Goal: Task Accomplishment & Management: Complete application form

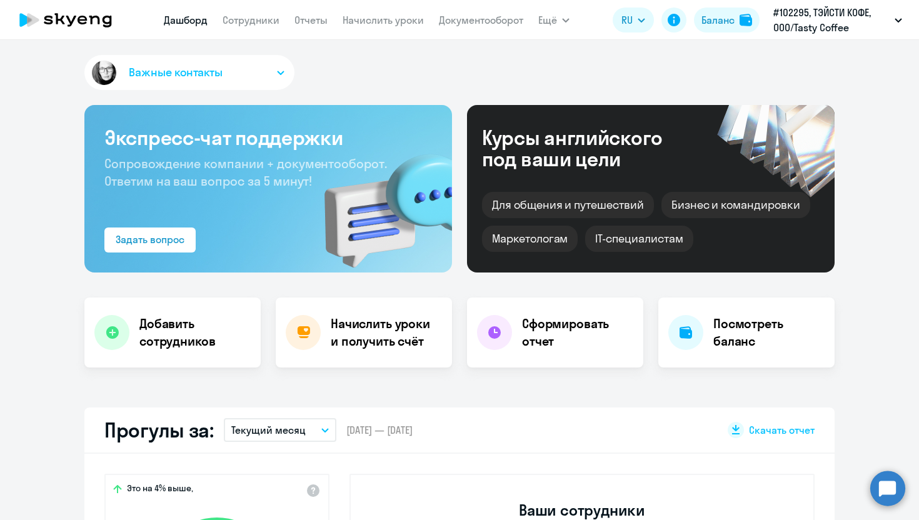
select select "30"
click at [858, 13] on p "#102295, ТЭЙСТИ КОФЕ, ООО/Tasty Coffee" at bounding box center [831, 20] width 116 height 30
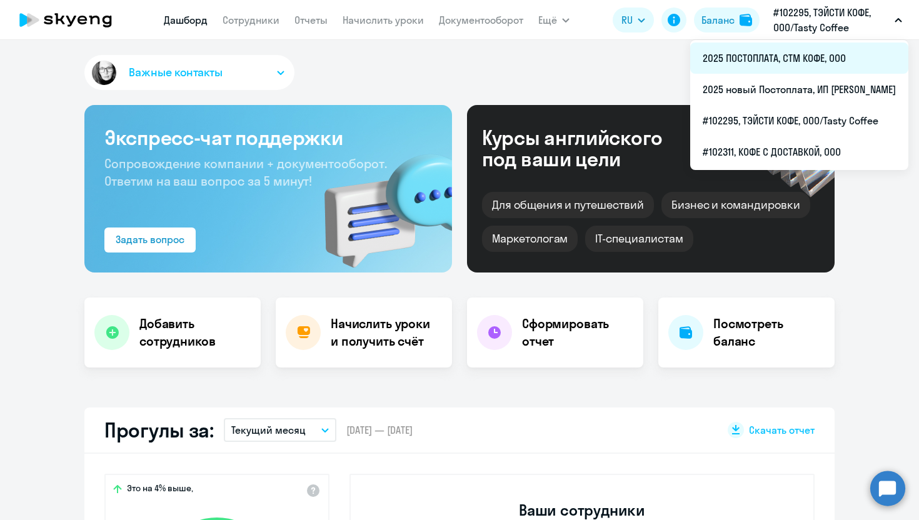
click at [747, 64] on li "2025 ПОСТОПЛАТА, СТМ КОФЕ, ООО" at bounding box center [799, 57] width 218 height 31
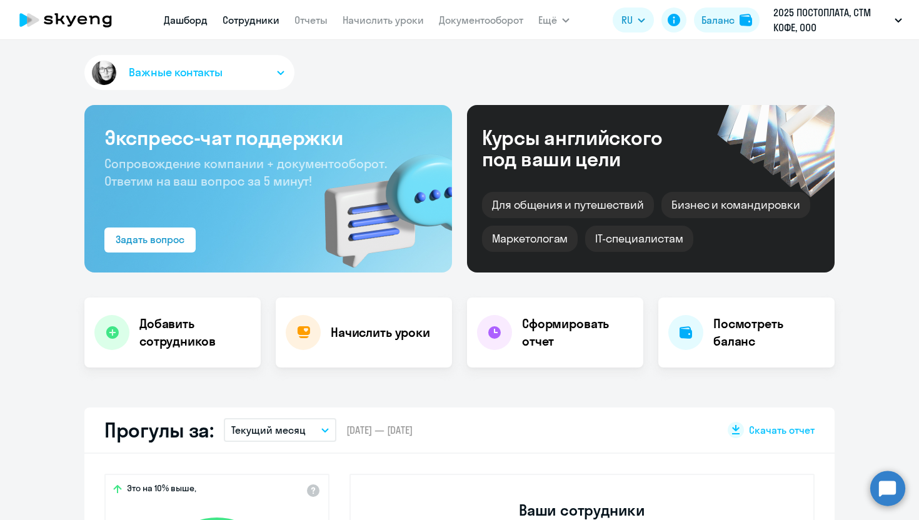
click at [264, 24] on link "Сотрудники" at bounding box center [250, 20] width 57 height 12
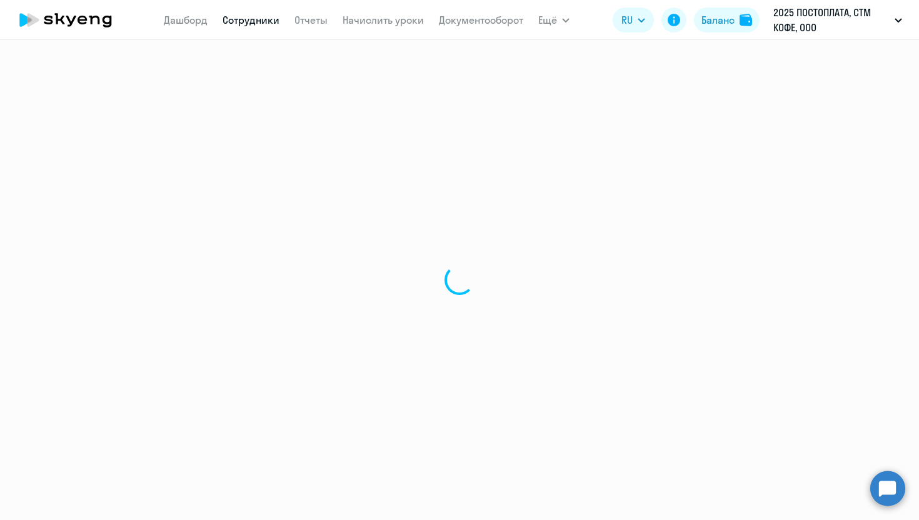
select select "30"
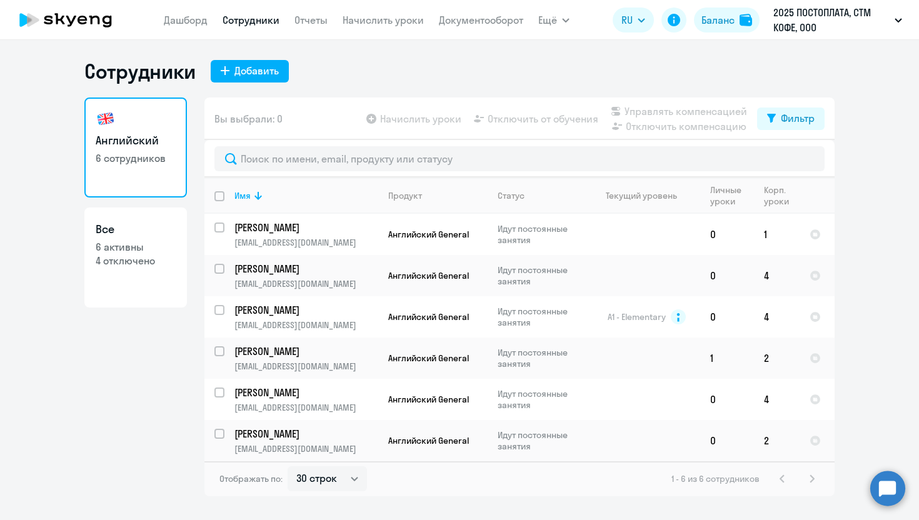
click at [284, 142] on div at bounding box center [519, 158] width 630 height 37
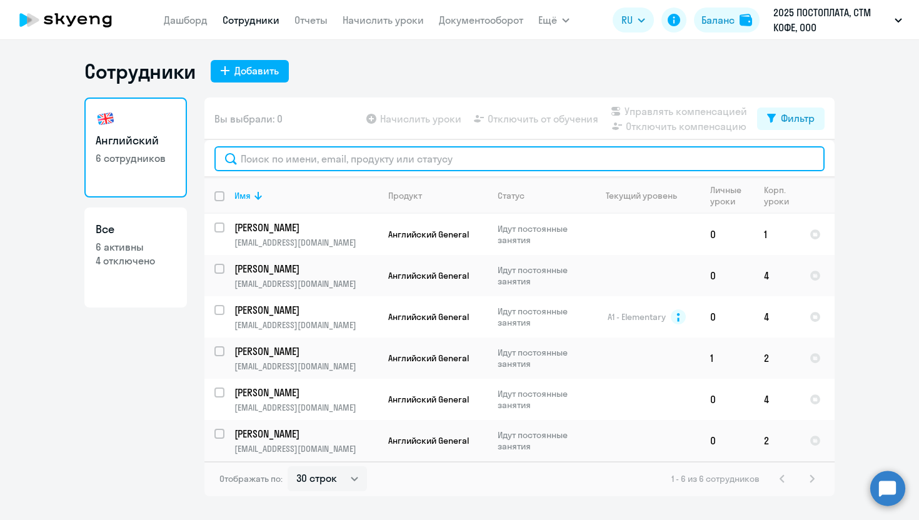
click at [284, 156] on input "text" at bounding box center [519, 158] width 610 height 25
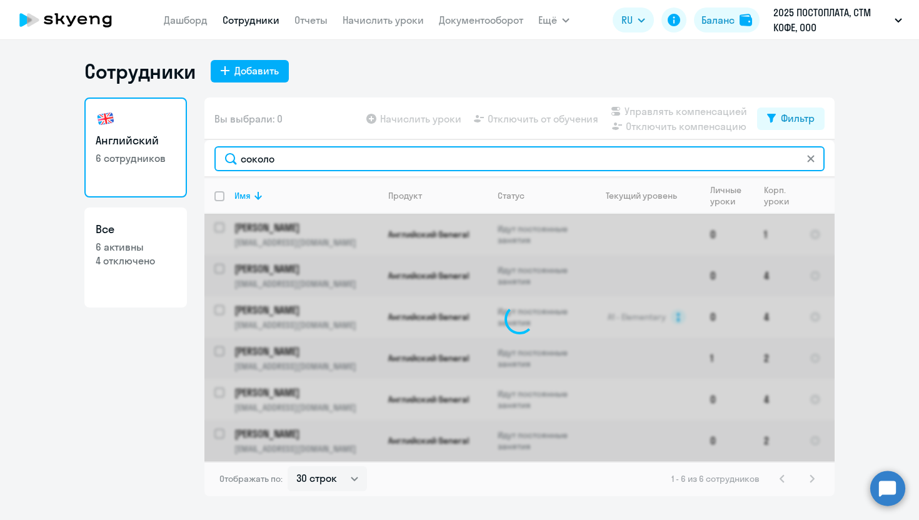
type input "[PERSON_NAME]"
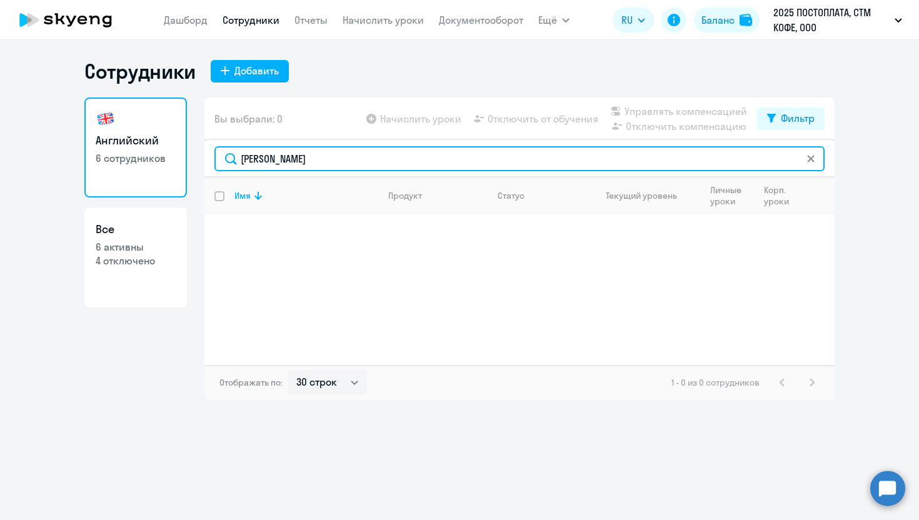
click at [257, 159] on input "[PERSON_NAME]" at bounding box center [519, 158] width 610 height 25
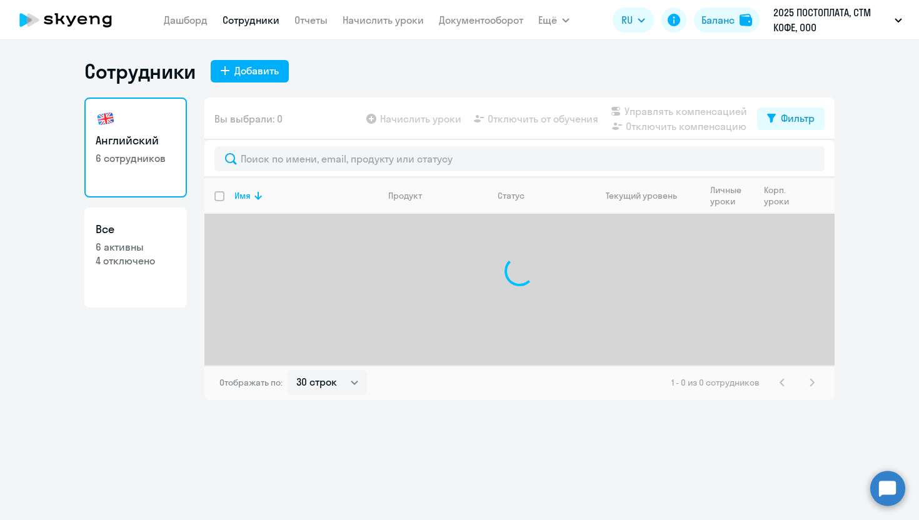
click at [181, 215] on link "Все 6 активны 4 отключено" at bounding box center [135, 257] width 102 height 100
select select "30"
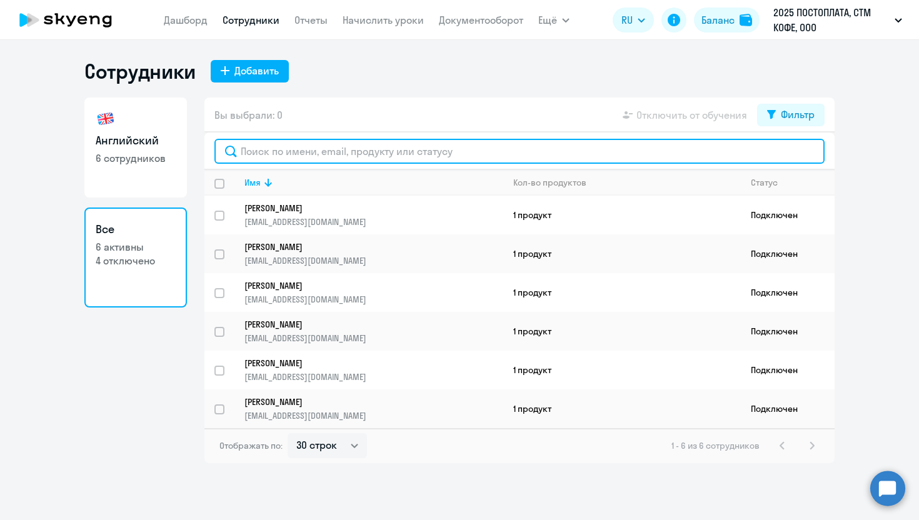
click at [291, 154] on input "text" at bounding box center [519, 151] width 610 height 25
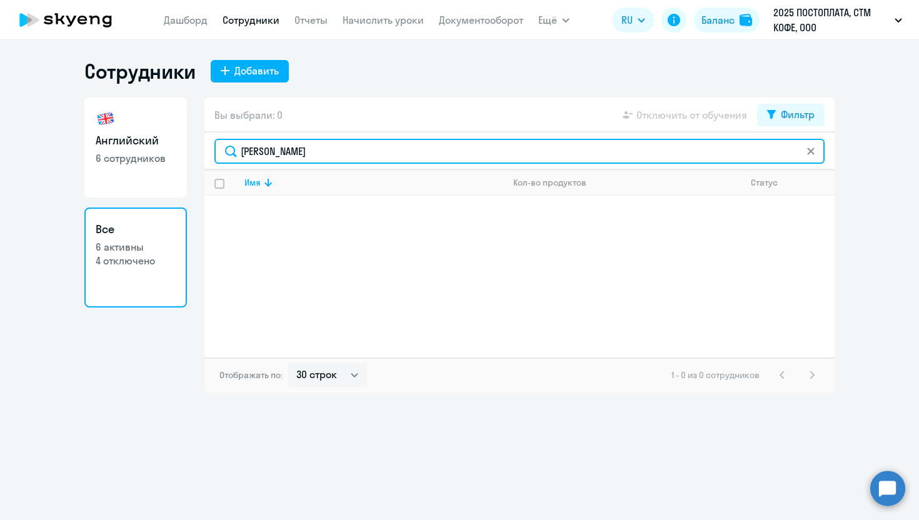
click at [251, 150] on input "[PERSON_NAME]" at bounding box center [519, 151] width 610 height 25
click at [250, 147] on input "[PERSON_NAME]" at bounding box center [519, 151] width 610 height 25
type input "[PERSON_NAME]"
drag, startPoint x: 293, startPoint y: 141, endPoint x: 281, endPoint y: 157, distance: 19.6
click at [279, 157] on input "[PERSON_NAME]" at bounding box center [519, 151] width 610 height 25
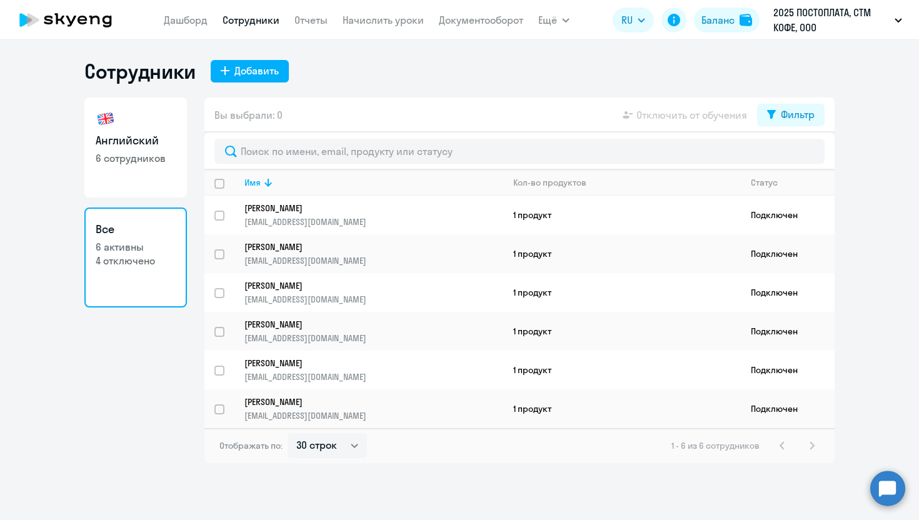
click at [188, 263] on div "Английский 6 сотрудников Все 6 активны 4 отключено Вы выбрали: 0 Отключить от о…" at bounding box center [459, 280] width 750 height 366
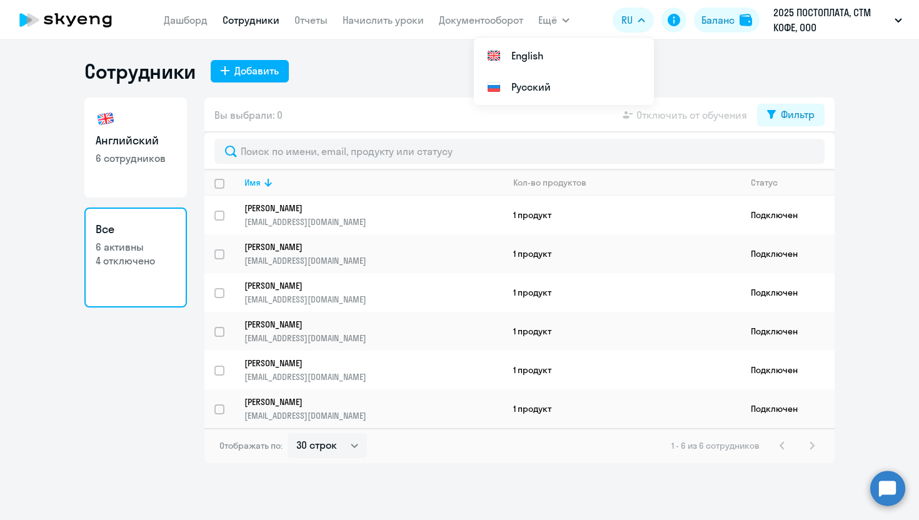
click at [851, 305] on ng-component "Сотрудники Добавить Английский 6 сотрудников Все 6 активны 4 отключено Вы выбра…" at bounding box center [459, 261] width 919 height 404
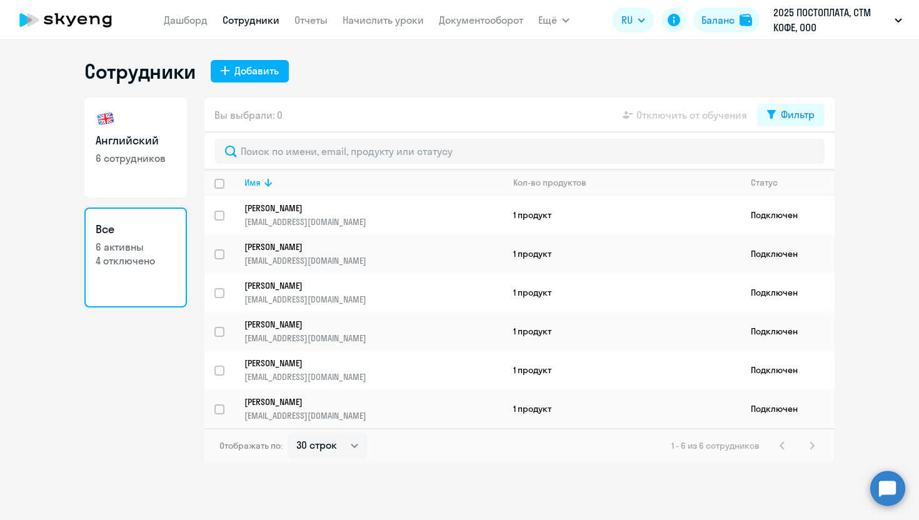
click at [244, 9] on nav "[PERSON_NAME] Отчеты Начислить уроки Документооборот" at bounding box center [343, 19] width 359 height 25
click at [244, 21] on link "Сотрудники" at bounding box center [250, 20] width 57 height 12
select select "30"
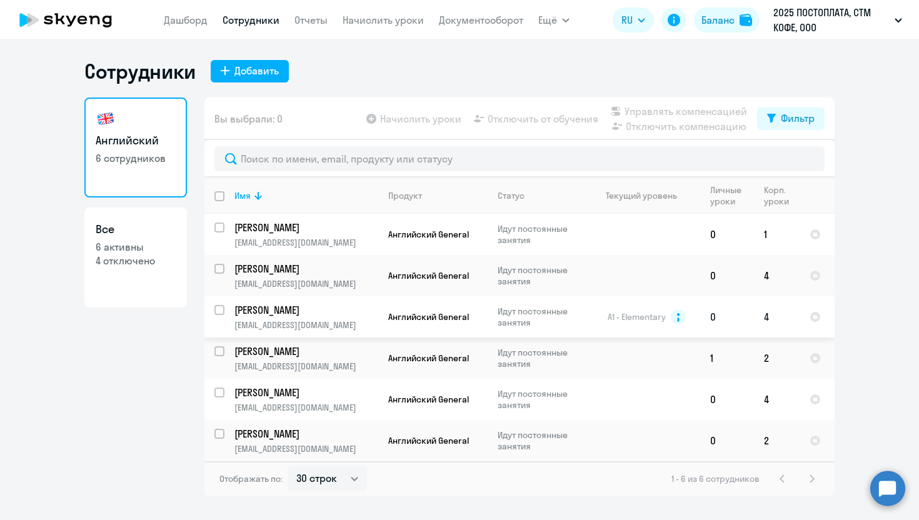
select select "30"
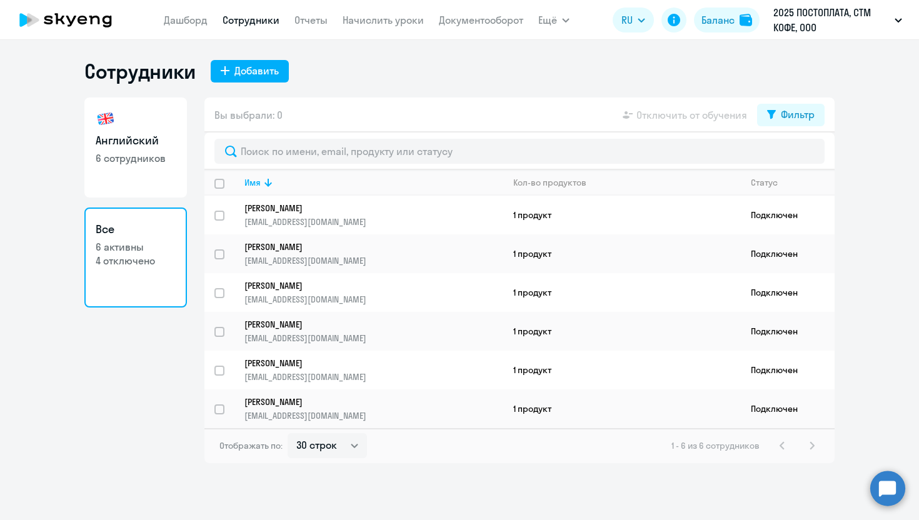
click at [115, 158] on p "6 сотрудников" at bounding box center [136, 158] width 80 height 14
select select "30"
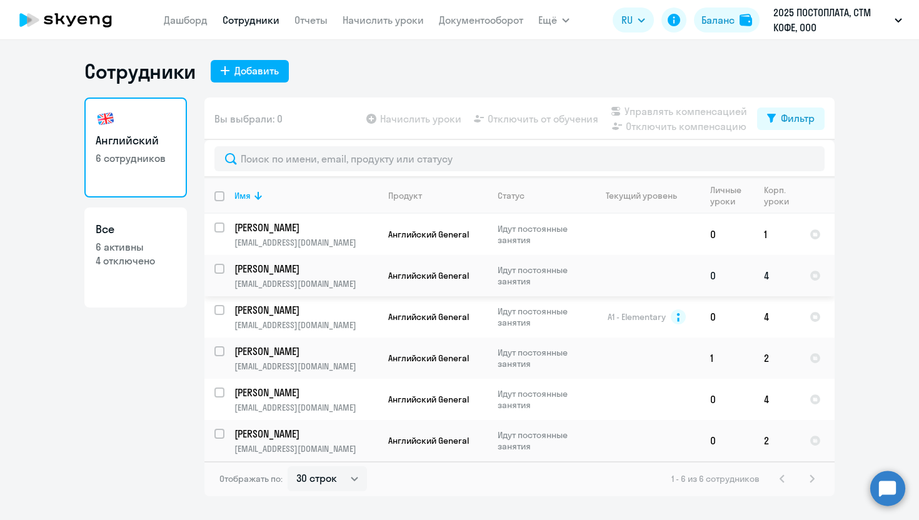
click at [752, 291] on td "0" at bounding box center [727, 275] width 54 height 41
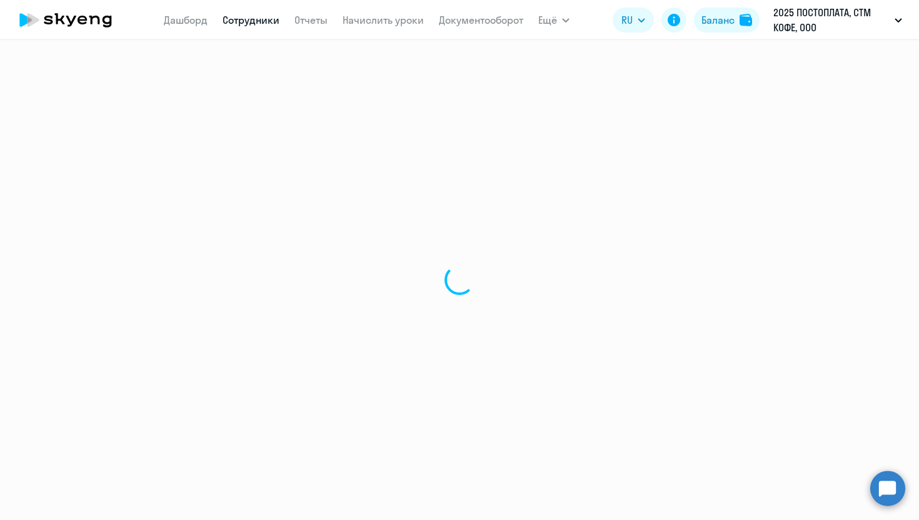
select select "english"
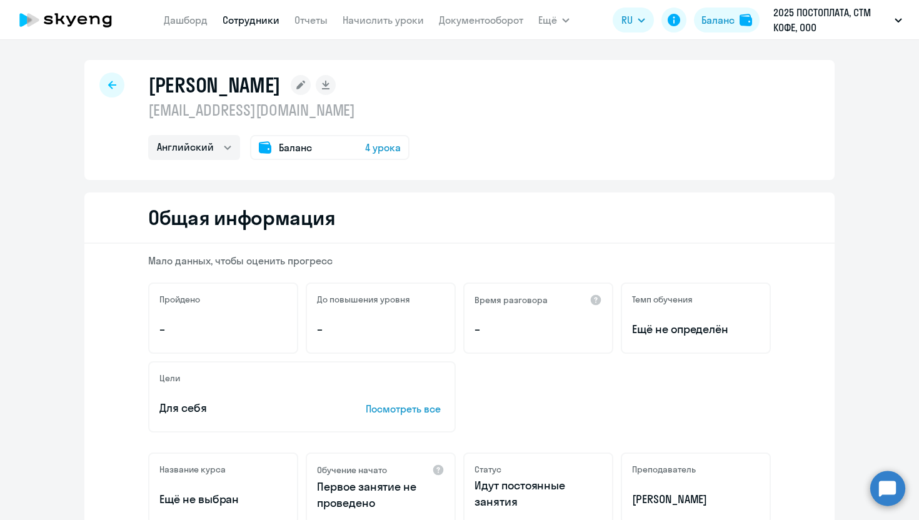
select select "30"
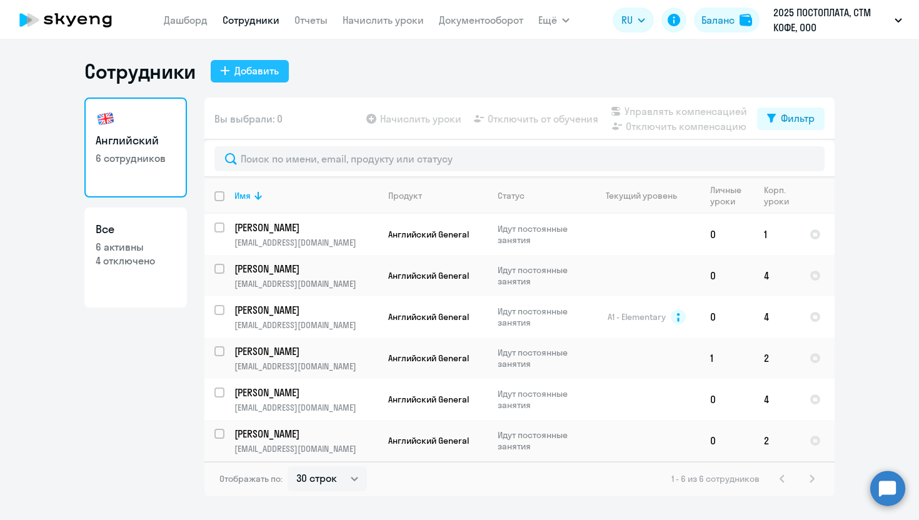
click at [259, 74] on div "Добавить" at bounding box center [256, 70] width 44 height 15
select select "english_adult_not_native_speaker"
select select "4"
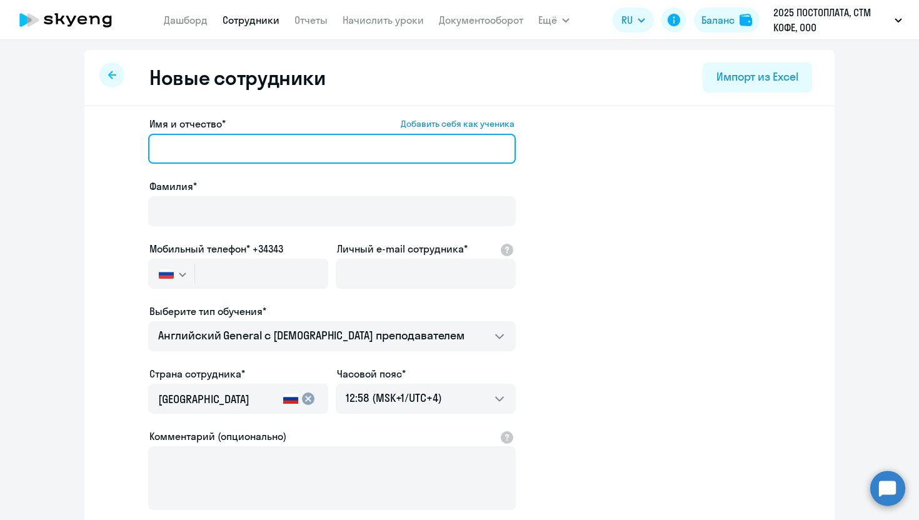
click at [232, 147] on input "Имя и отчество* Добавить себя как ученика" at bounding box center [331, 149] width 367 height 30
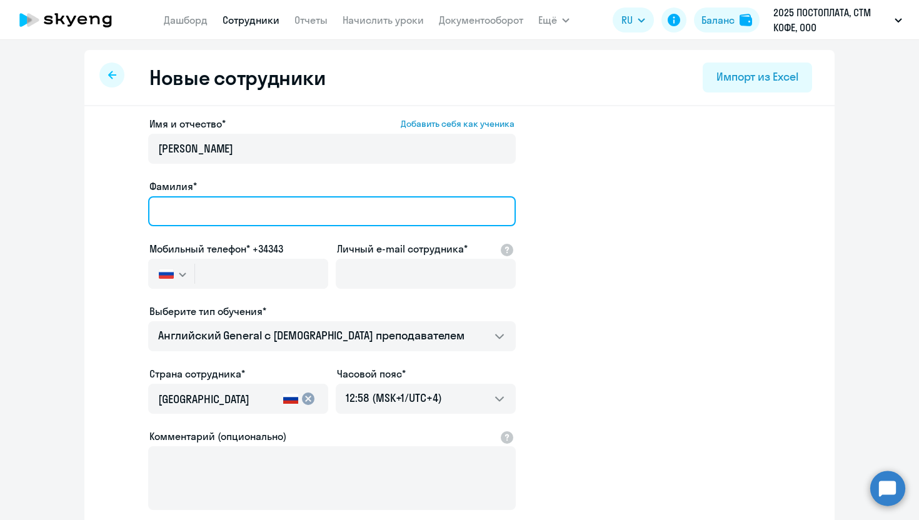
click at [225, 221] on input "Фамилия*" at bounding box center [331, 211] width 367 height 30
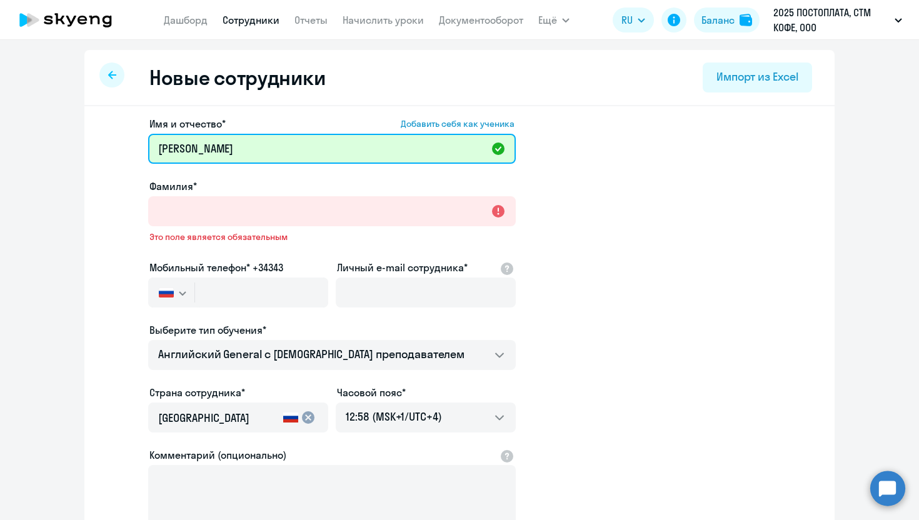
click at [174, 146] on input "[PERSON_NAME]" at bounding box center [331, 149] width 367 height 30
drag, startPoint x: 187, startPoint y: 149, endPoint x: 297, endPoint y: 145, distance: 110.1
click at [297, 145] on input "[PERSON_NAME]" at bounding box center [331, 149] width 367 height 30
type input "[PERSON_NAME]"
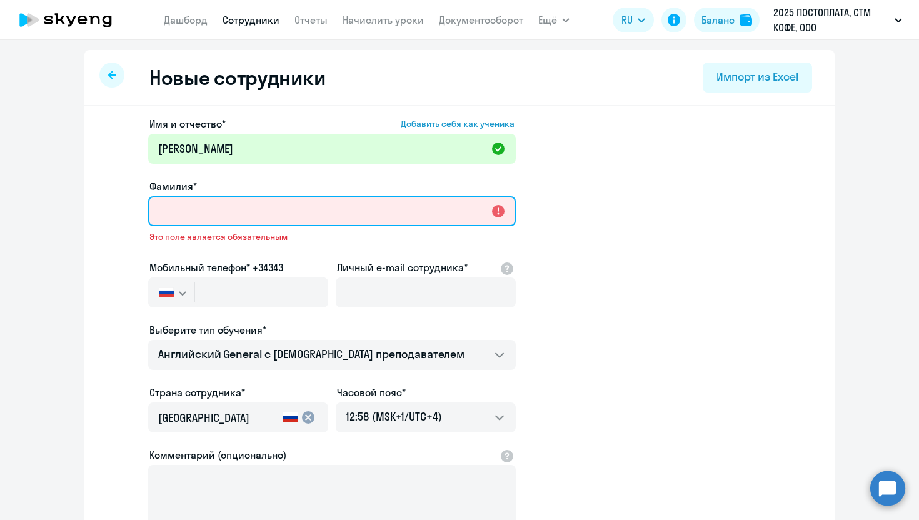
click at [253, 218] on input "Фамилия*" at bounding box center [331, 211] width 367 height 30
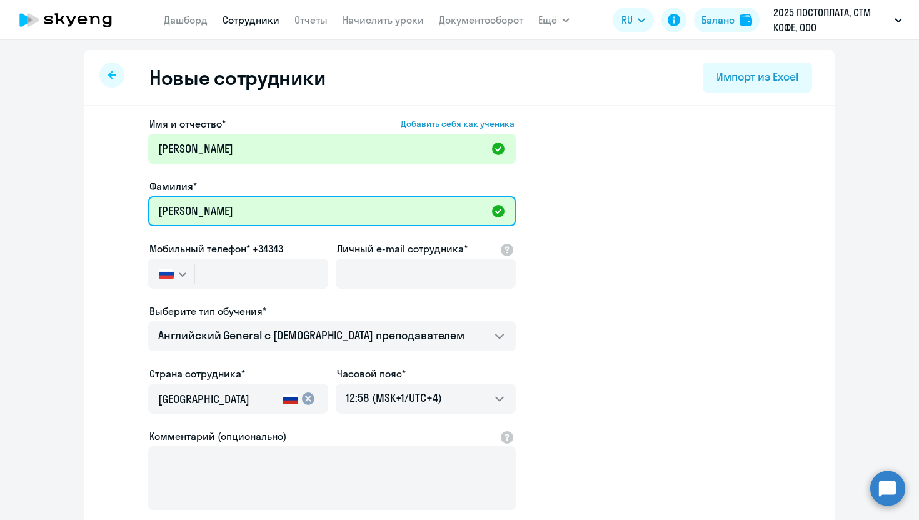
type input "[PERSON_NAME]"
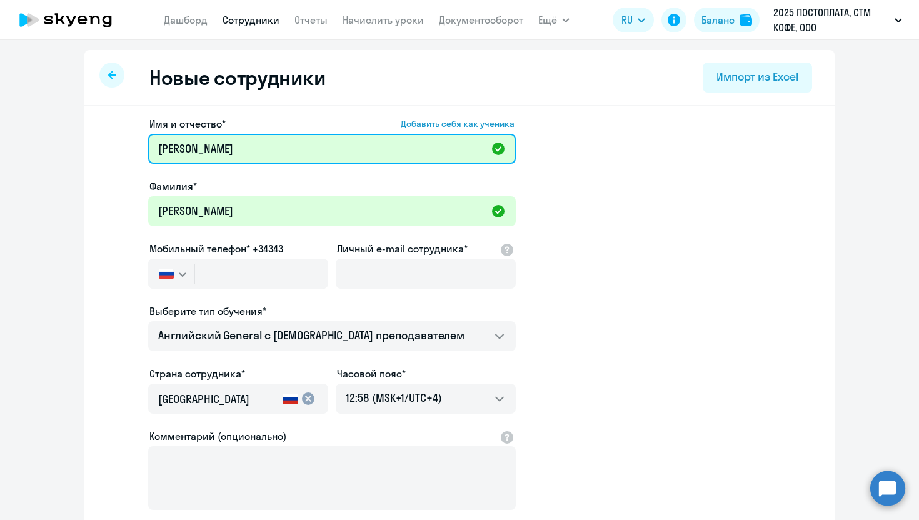
click at [215, 152] on input "[PERSON_NAME]" at bounding box center [331, 149] width 367 height 30
type input "[PERSON_NAME]"
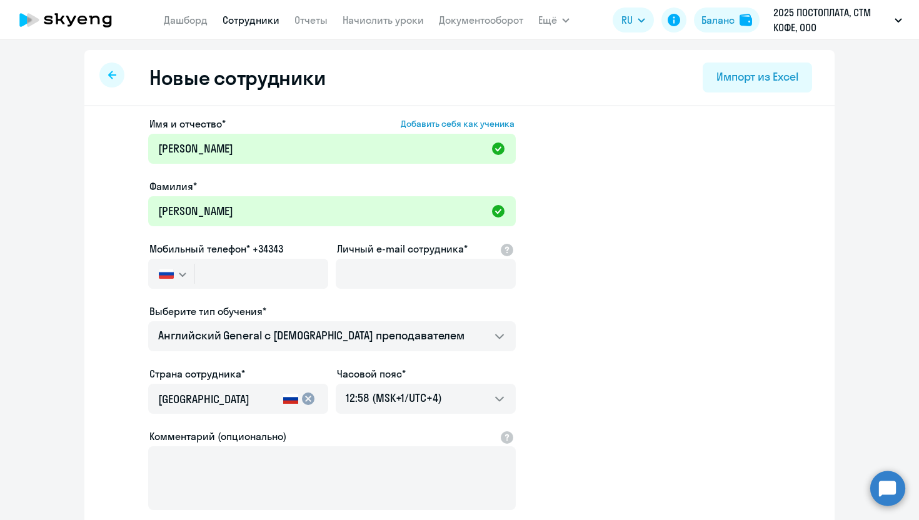
click at [696, 266] on app-new-student-form "Имя и отчество* Добавить себя как ученика [PERSON_NAME]* [PERSON_NAME] телефон*…" at bounding box center [459, 339] width 710 height 446
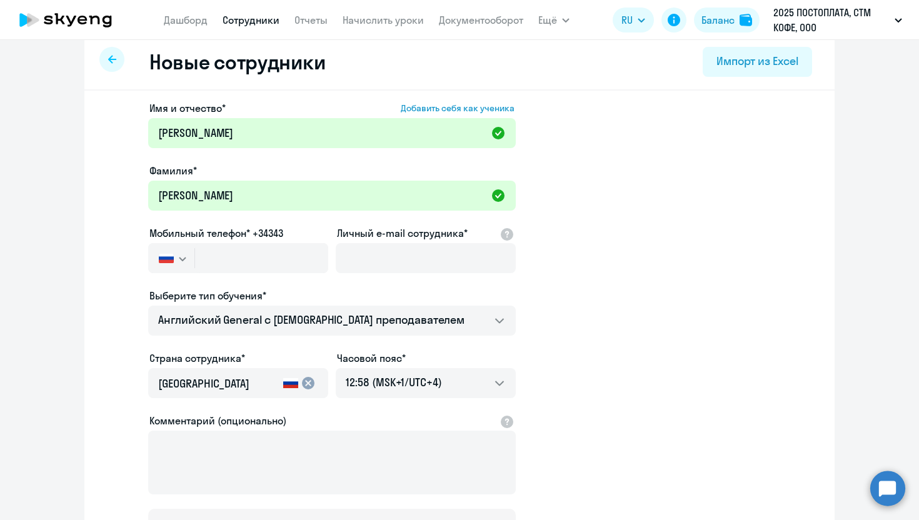
scroll to position [17, 0]
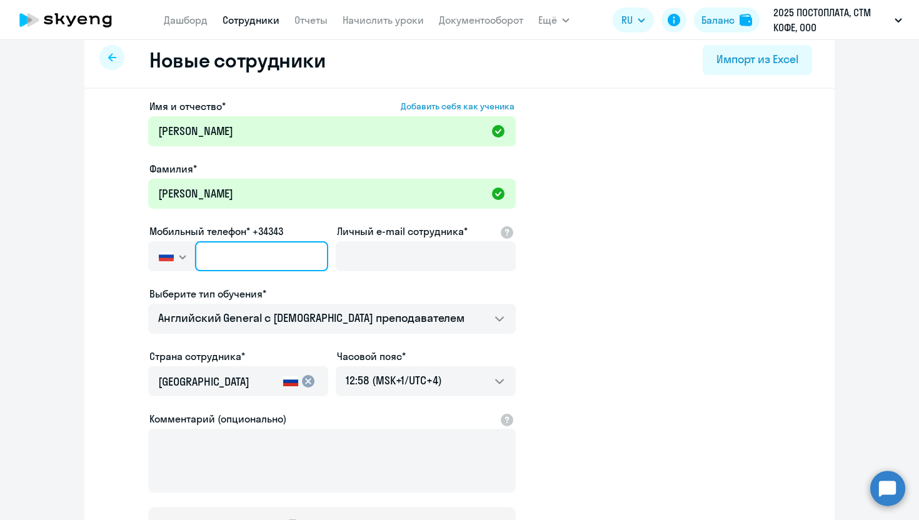
click at [241, 254] on input "text" at bounding box center [261, 256] width 133 height 30
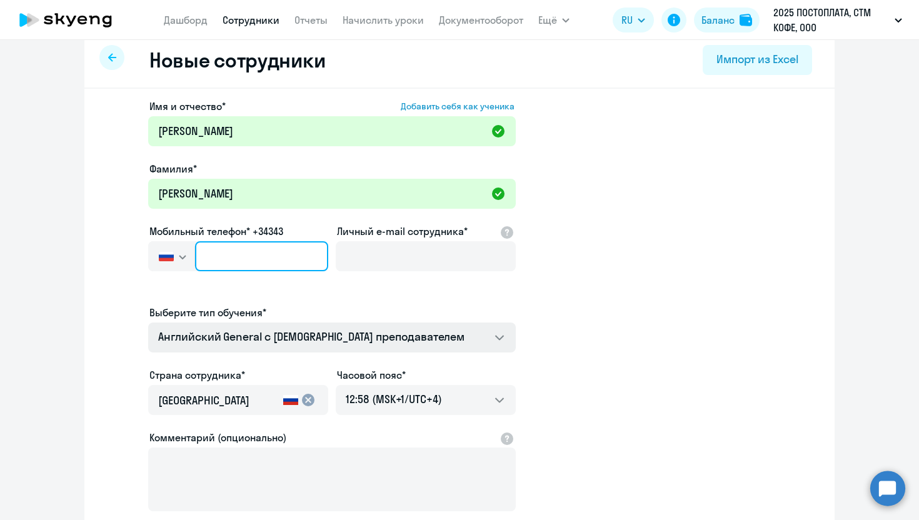
type input "+7 7"
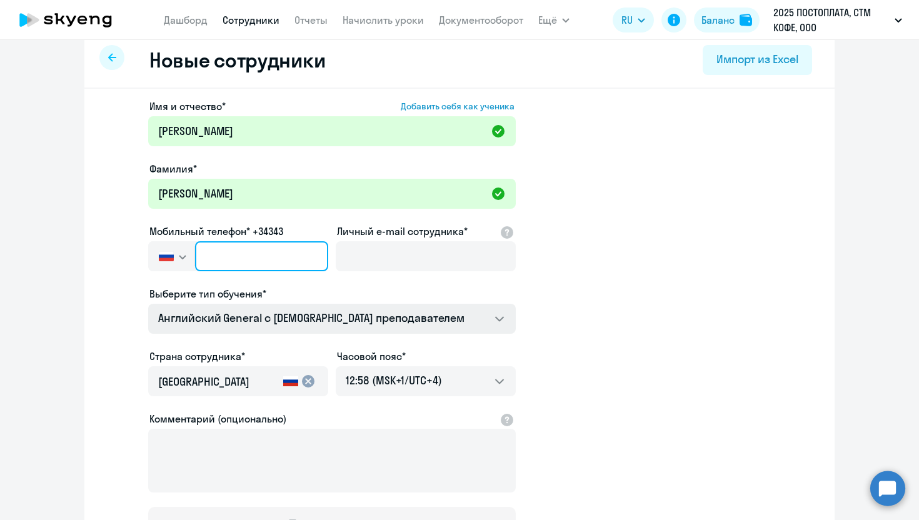
paste input "[PHONE_NUMBER]"
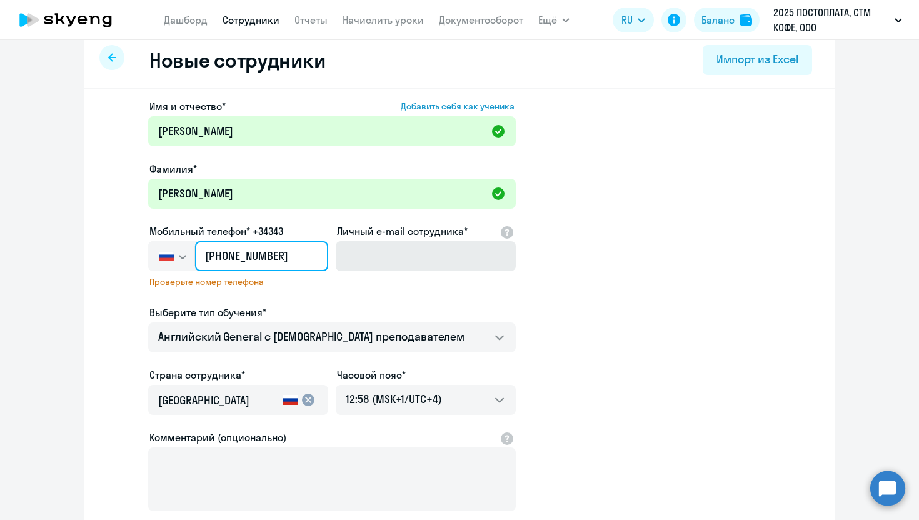
type input "[PHONE_NUMBER]"
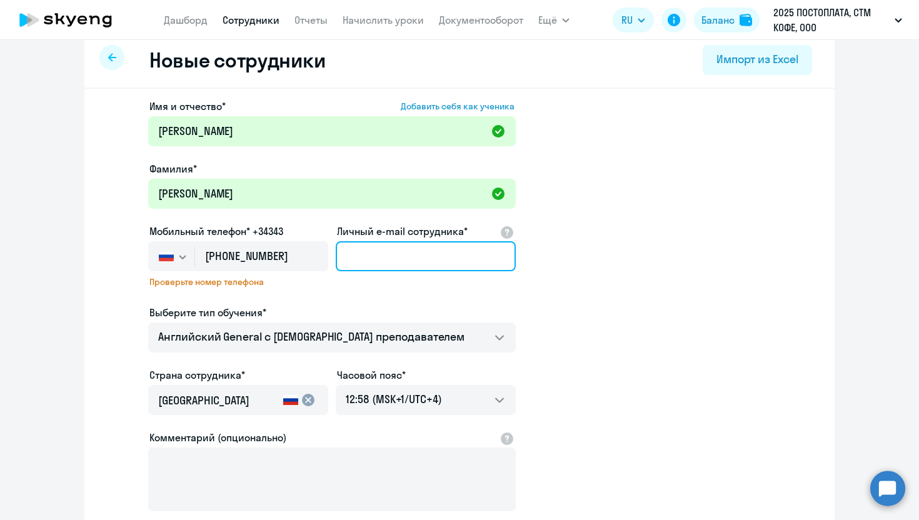
click at [444, 257] on input "Личный e-mail сотрудника*" at bounding box center [426, 256] width 180 height 30
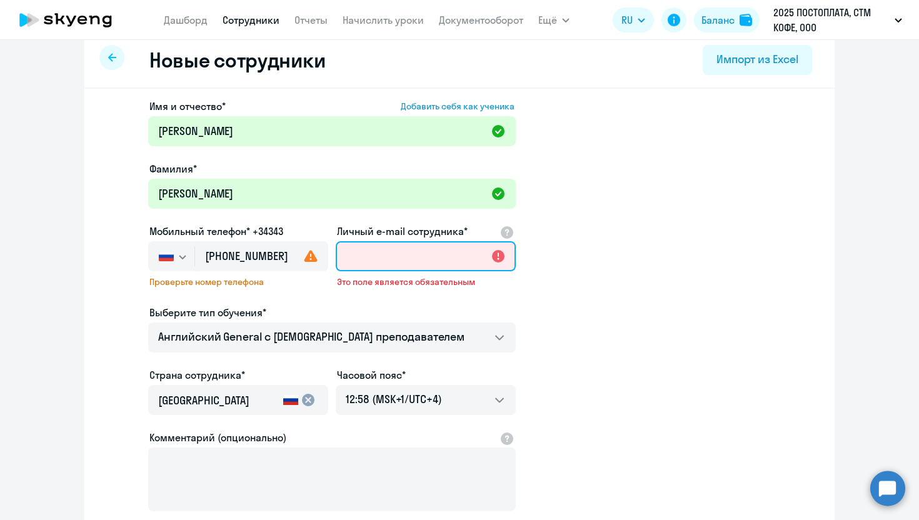
paste input "[EMAIL_ADDRESS][DOMAIN_NAME]"
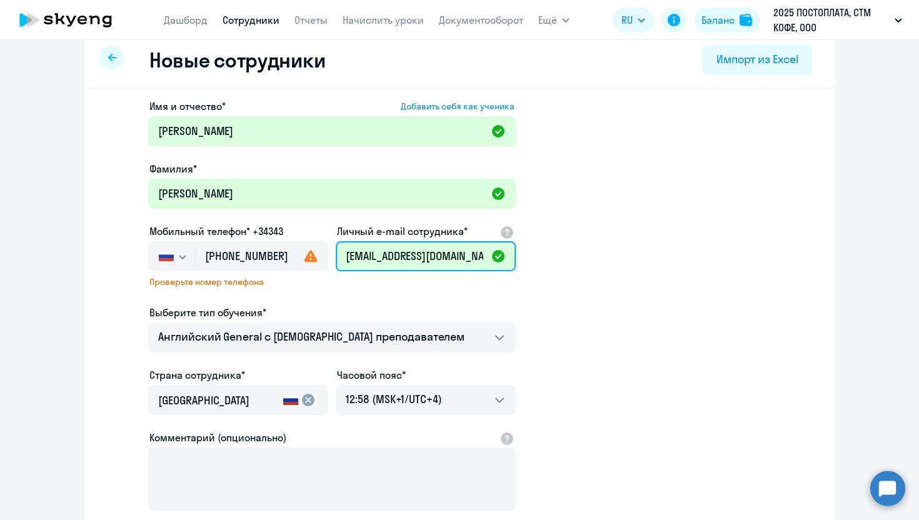
type input "[EMAIL_ADDRESS][DOMAIN_NAME]"
drag, startPoint x: 487, startPoint y: 259, endPoint x: 326, endPoint y: 259, distance: 161.9
click at [326, 259] on div "Имя и отчество* Добавить себя как ученика [PERSON_NAME]* [PERSON_NAME] телефон*…" at bounding box center [331, 331] width 367 height 464
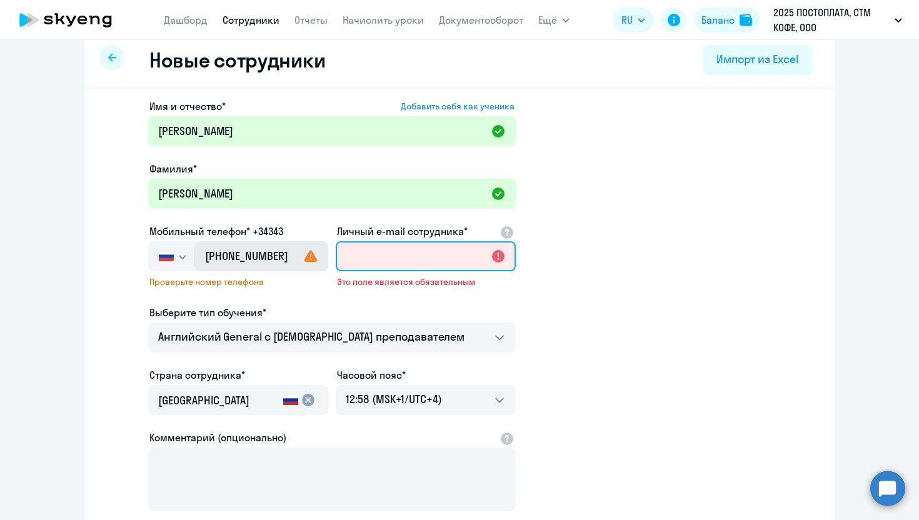
paste input "[EMAIL_ADDRESS][DOMAIN_NAME]"
type input "[EMAIL_ADDRESS][DOMAIN_NAME]"
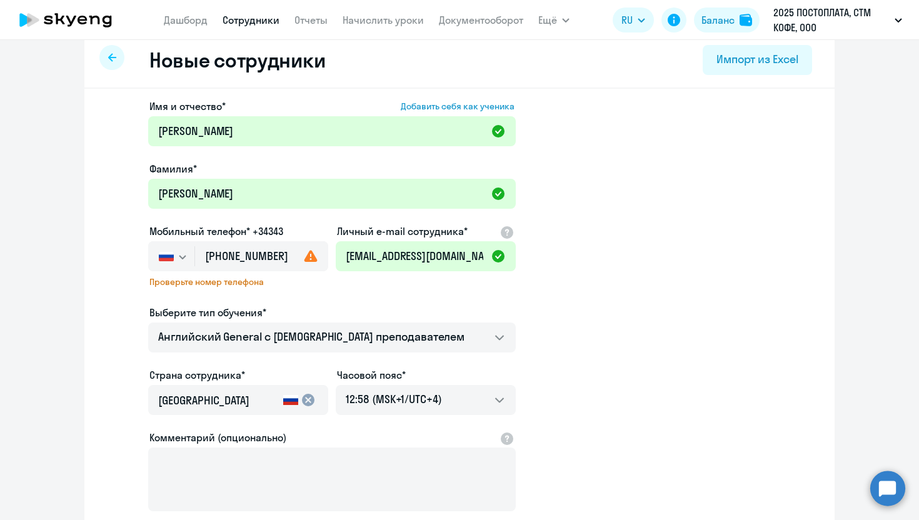
click at [610, 302] on app-new-student-form "Имя и отчество* Добавить себя как ученика [PERSON_NAME]* [PERSON_NAME] телефон*…" at bounding box center [459, 331] width 710 height 464
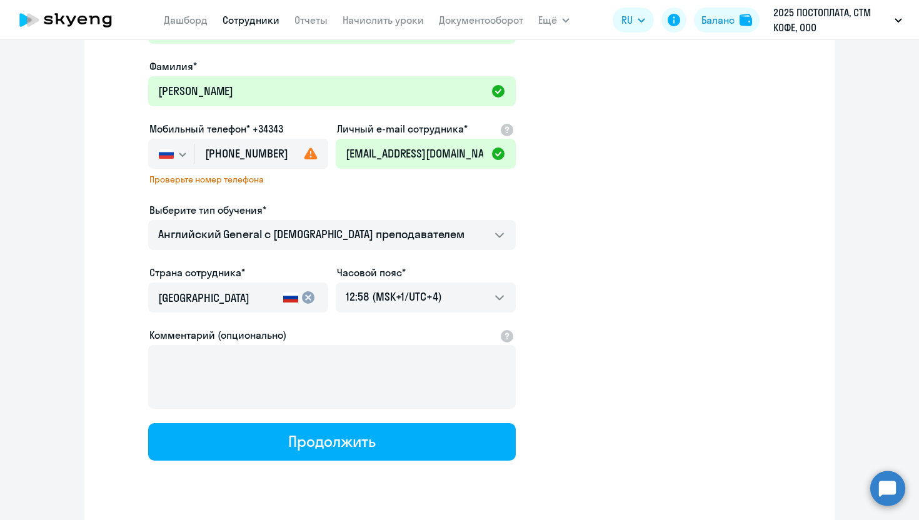
scroll to position [154, 0]
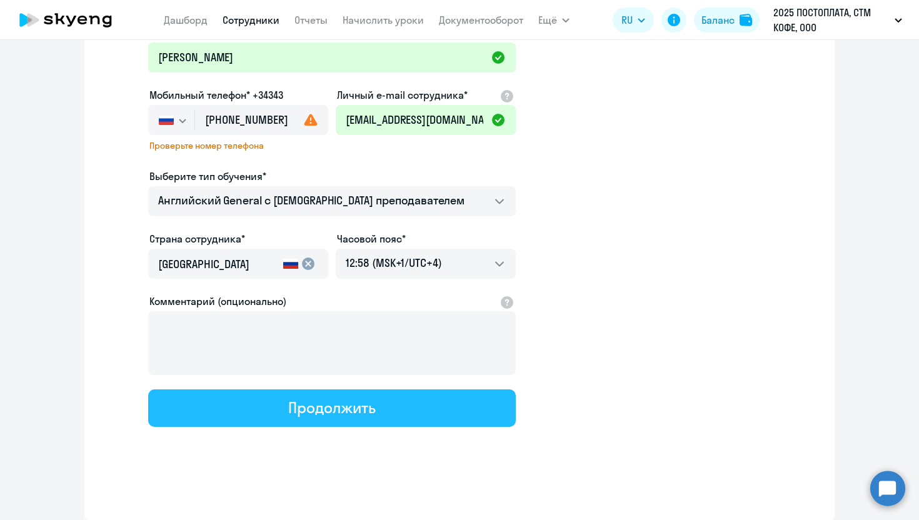
click at [324, 416] on div "Продолжить" at bounding box center [331, 407] width 87 height 20
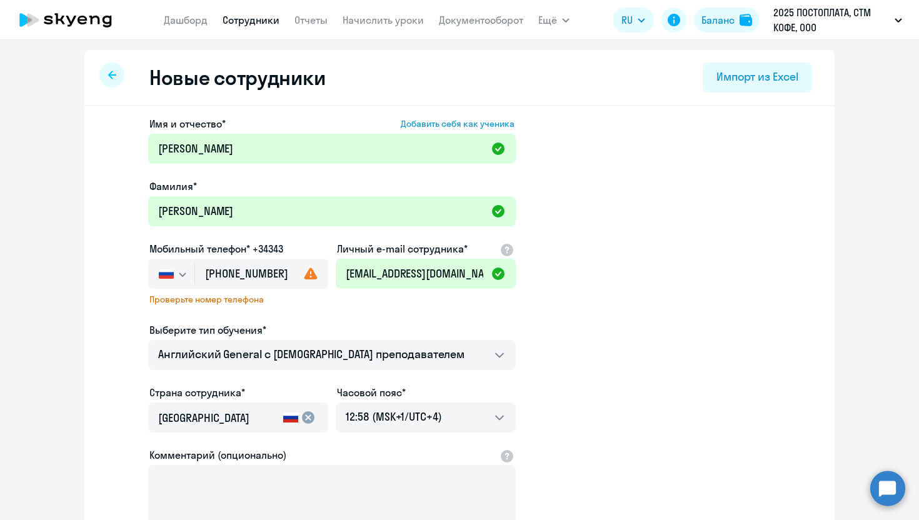
select select "english_adult_not_native_speaker"
select select "4"
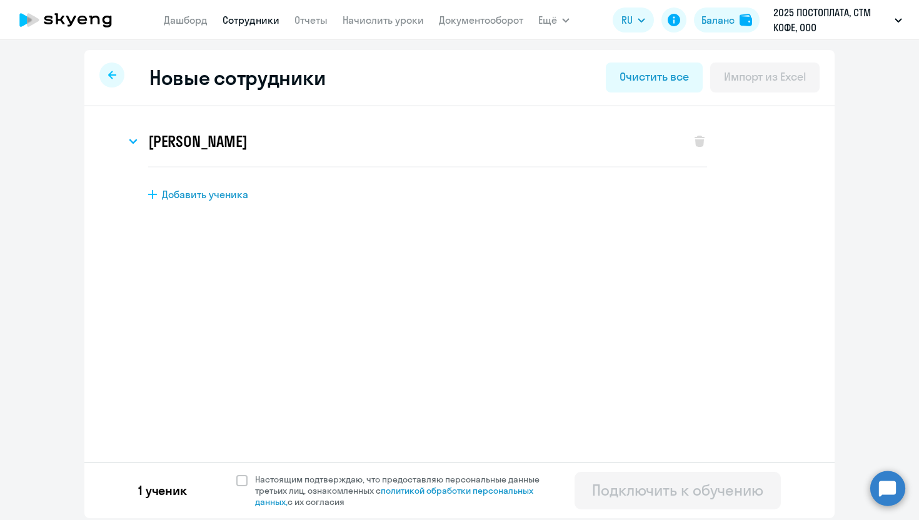
scroll to position [0, 0]
click at [251, 152] on div "[PERSON_NAME]" at bounding box center [402, 141] width 552 height 50
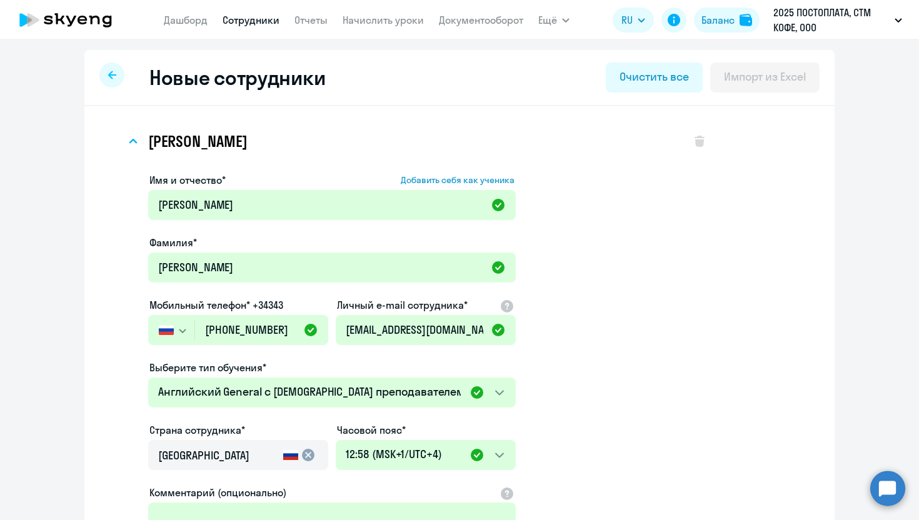
scroll to position [231, 0]
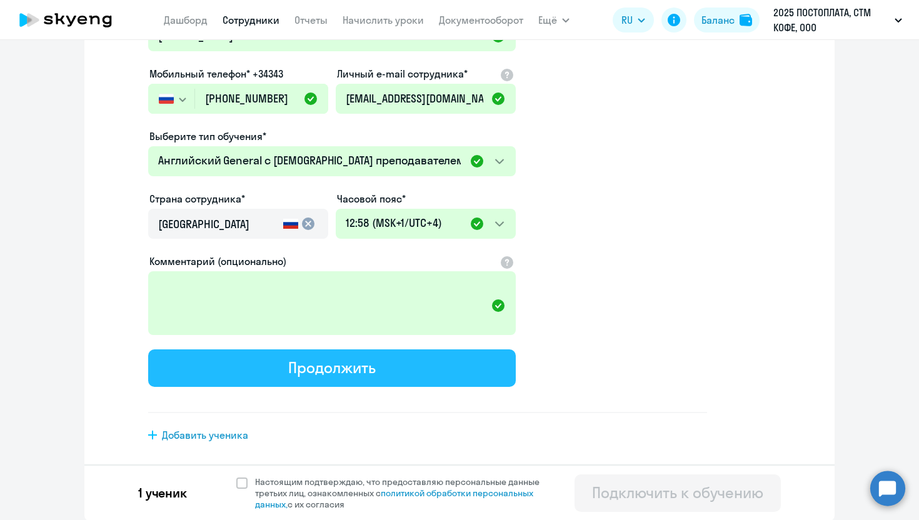
click at [369, 378] on button "Продолжить" at bounding box center [331, 367] width 367 height 37
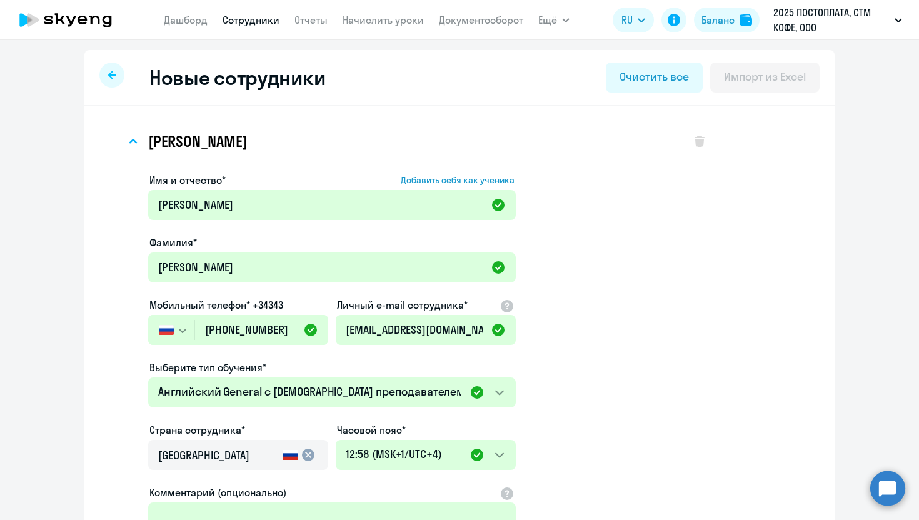
select select "english_adult_not_native_speaker"
select select "4"
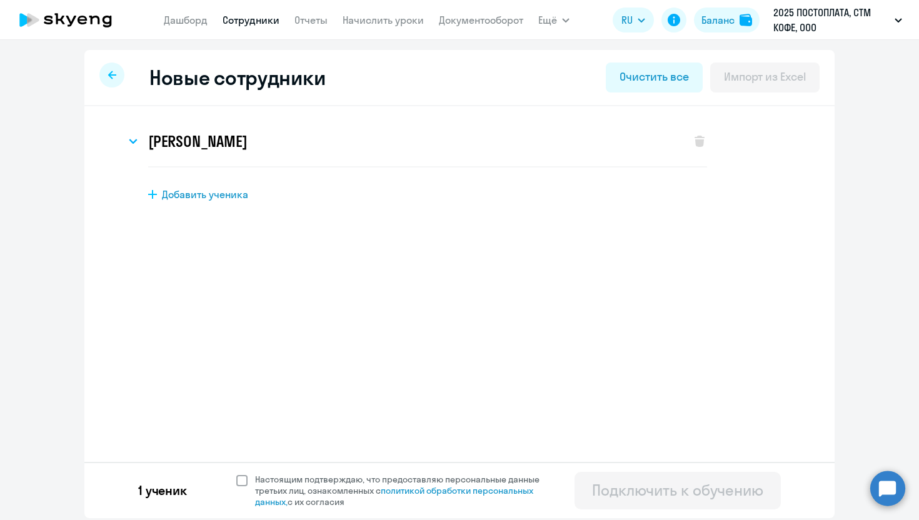
click at [242, 483] on span at bounding box center [241, 480] width 11 height 11
click at [236, 474] on input "Настоящим подтверждаю, что предоставляю персональные данные третьих лиц, ознако…" at bounding box center [236, 473] width 1 height 1
checkbox input "true"
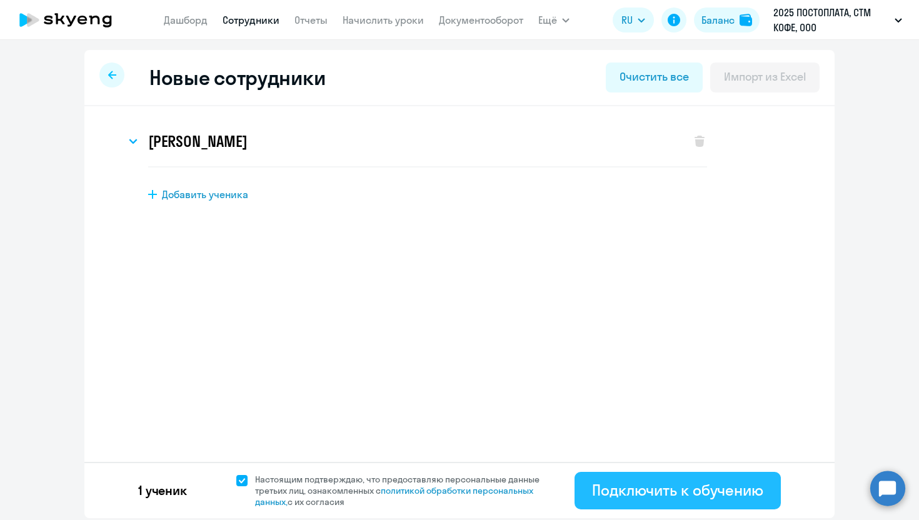
click at [677, 499] on div "Подключить к обучению" at bounding box center [677, 490] width 171 height 20
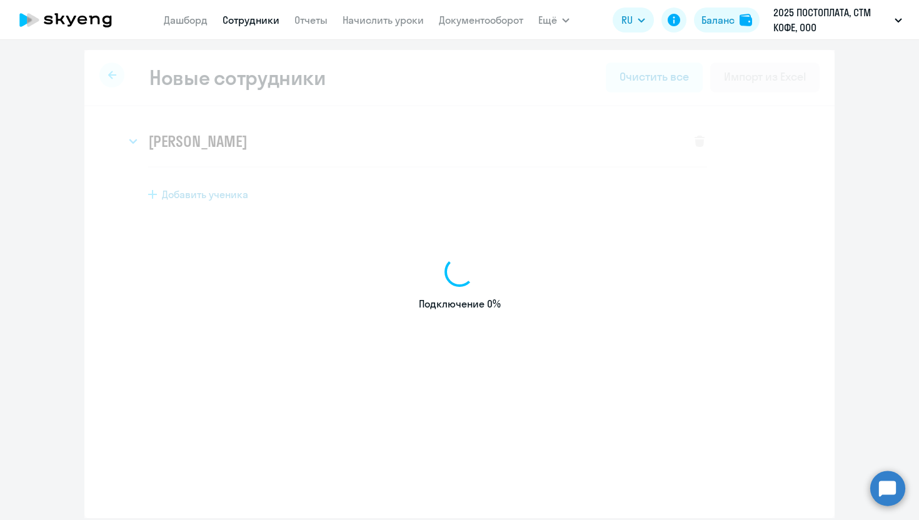
select select "english_adult_not_native_speaker"
select select "4"
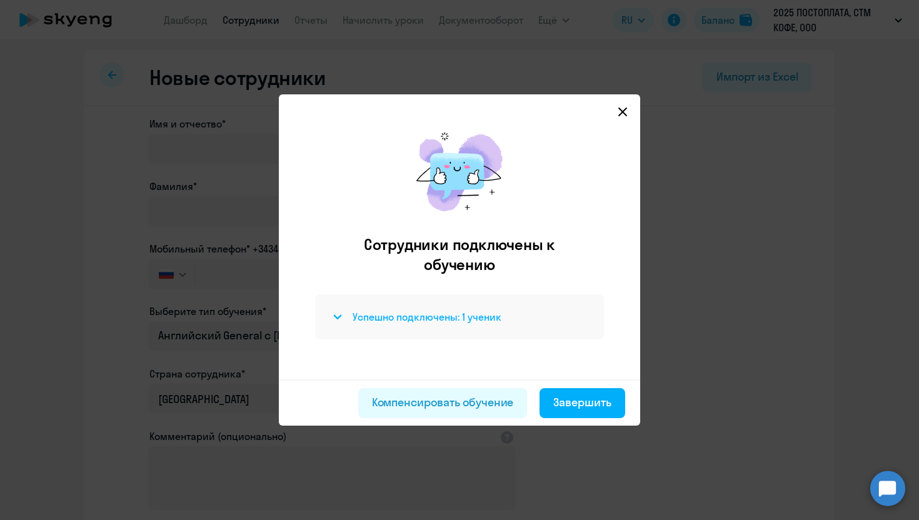
click at [406, 317] on h4 "Успешно подключены: 1 ученик" at bounding box center [426, 317] width 149 height 14
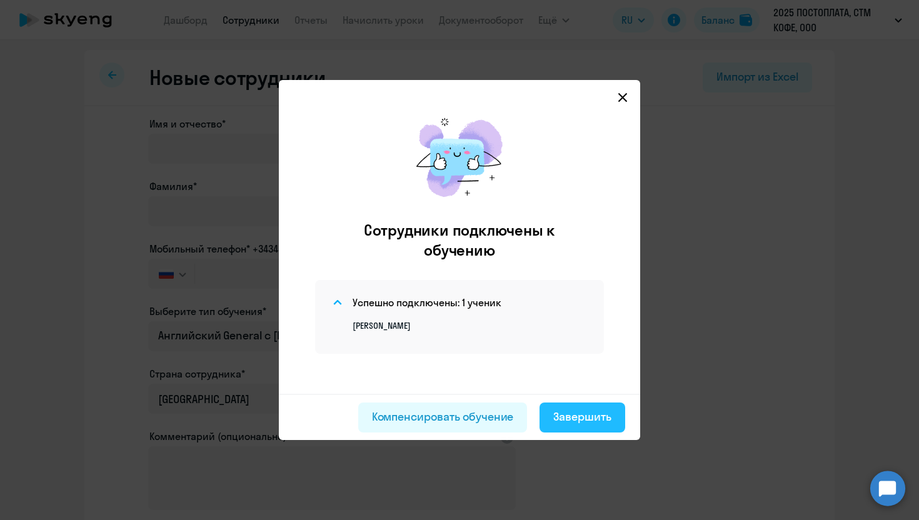
click at [594, 421] on div "Завершить" at bounding box center [582, 417] width 58 height 16
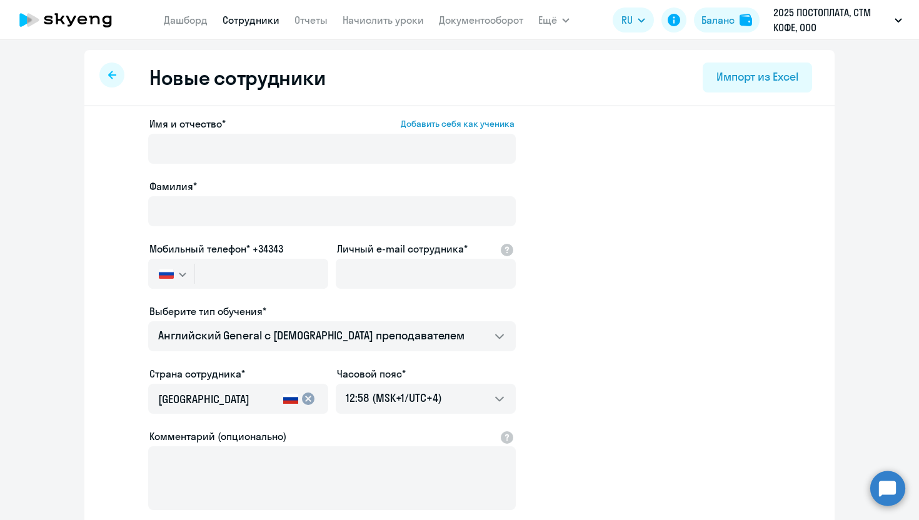
select select "30"
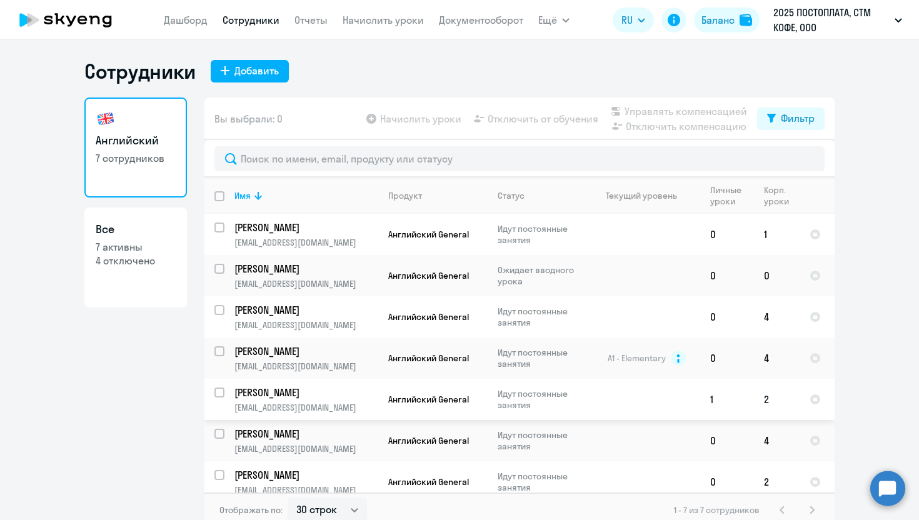
scroll to position [7, 0]
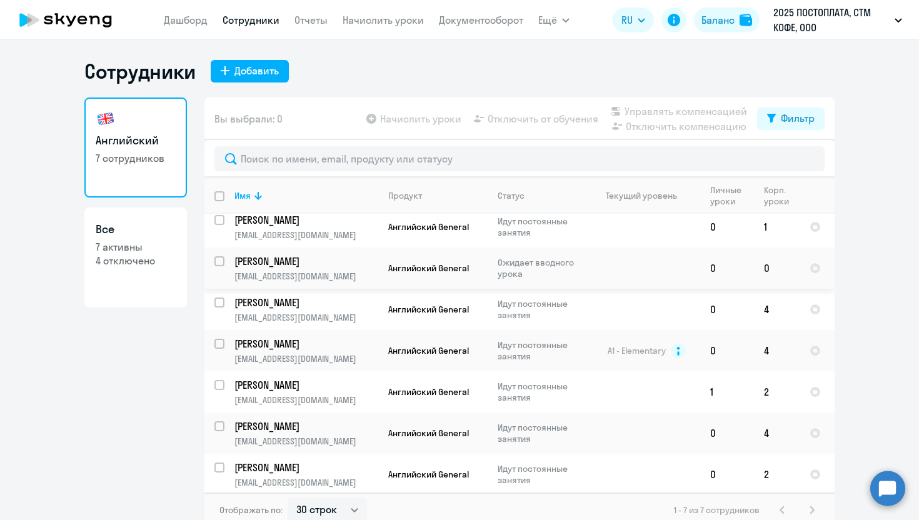
click at [220, 261] on input "select row 42831390" at bounding box center [226, 268] width 25 height 25
checkbox input "true"
click at [430, 128] on div "Начислить уроки Отключить от обучения Управлять компенсацией Отключить компенса…" at bounding box center [560, 119] width 393 height 30
click at [430, 119] on span "Начислить уроки" at bounding box center [420, 118] width 81 height 15
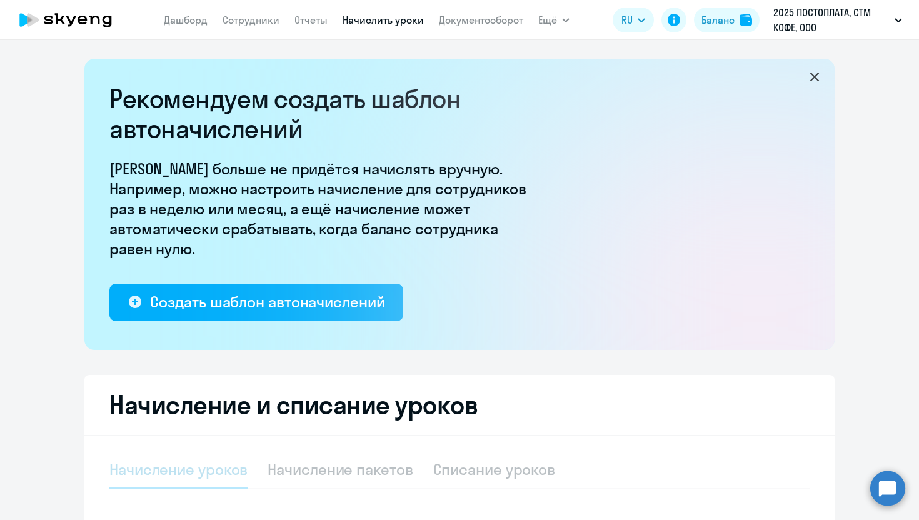
select select "10"
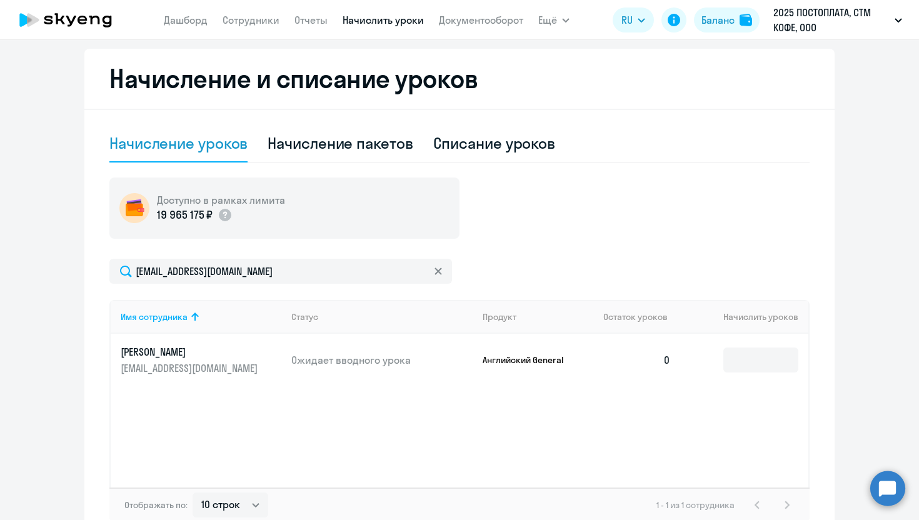
scroll to position [399, 0]
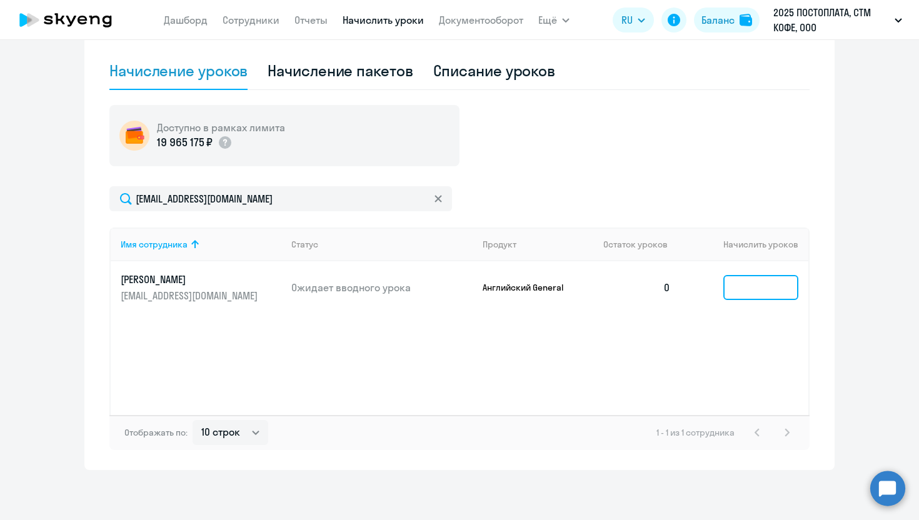
click at [753, 297] on input at bounding box center [760, 287] width 75 height 25
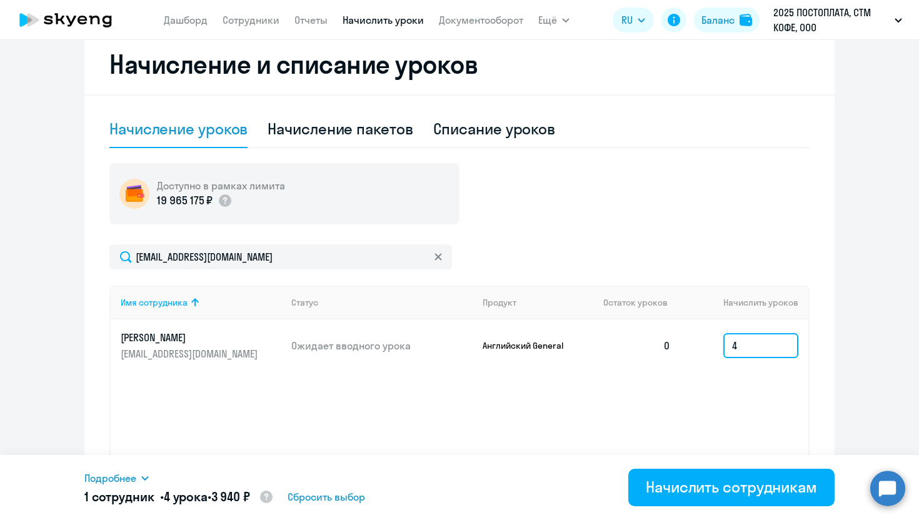
scroll to position [341, 0]
type input "4"
click at [272, 495] on circle at bounding box center [266, 497] width 12 height 12
select select "english_adult_native_speaker"
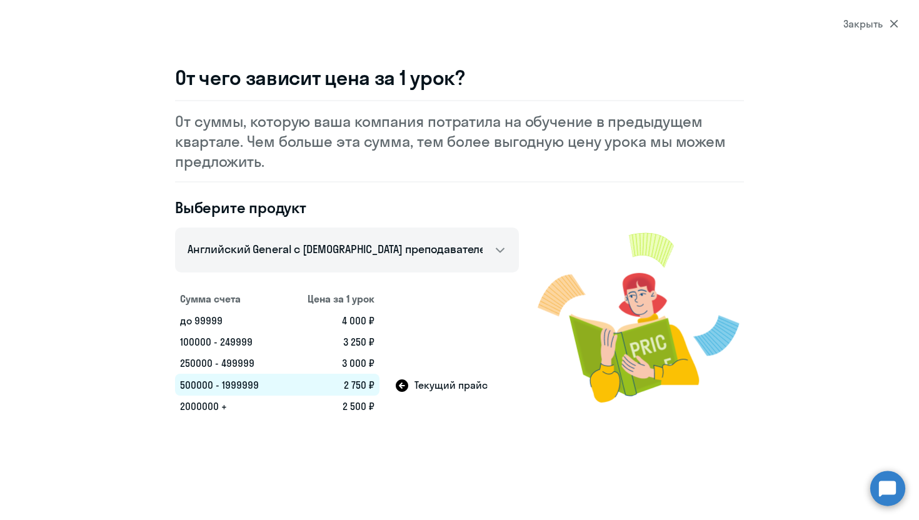
drag, startPoint x: 339, startPoint y: 387, endPoint x: 371, endPoint y: 390, distance: 32.0
click at [371, 390] on td "2 750 ₽" at bounding box center [331, 385] width 95 height 22
click at [894, 22] on icon at bounding box center [893, 24] width 8 height 8
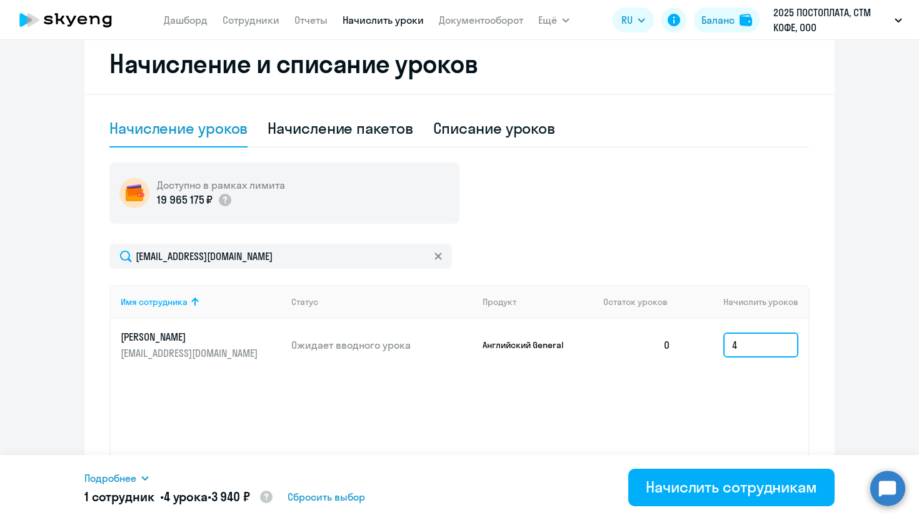
click at [756, 341] on input "4" at bounding box center [760, 344] width 75 height 25
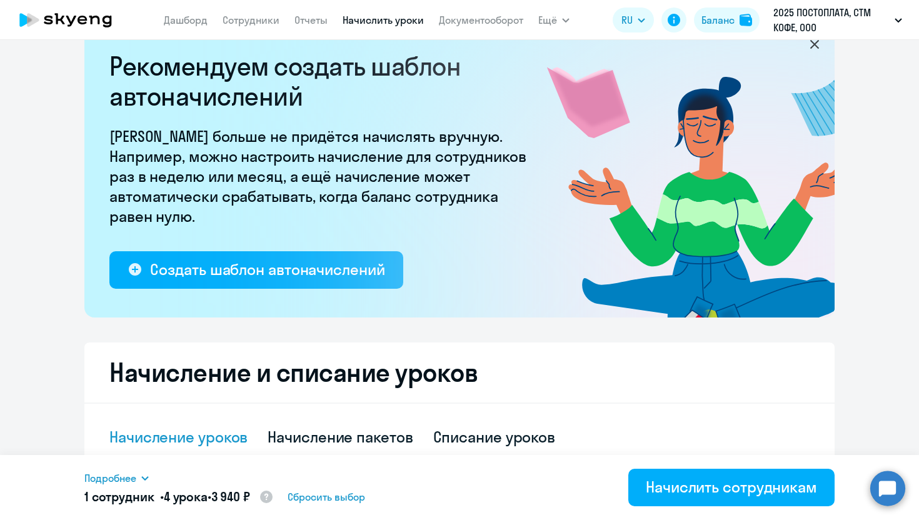
scroll to position [0, 0]
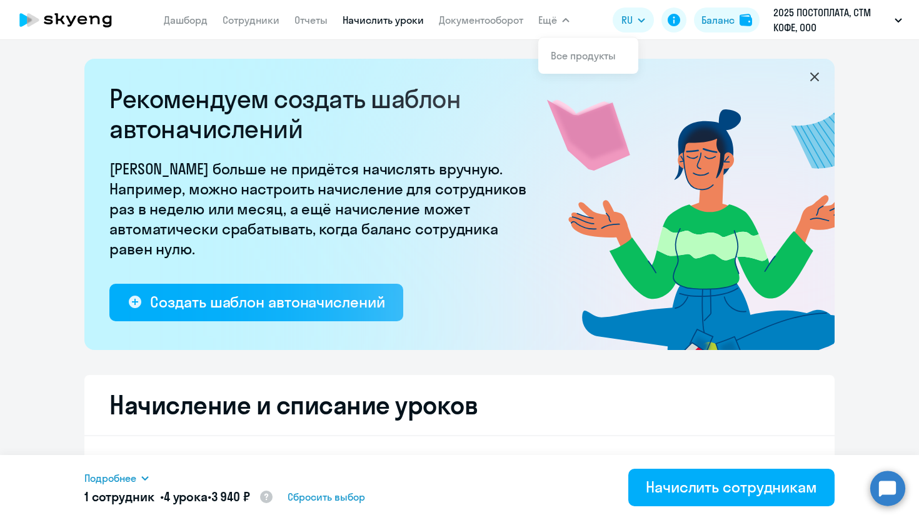
click at [549, 19] on span "Ещё" at bounding box center [547, 19] width 19 height 15
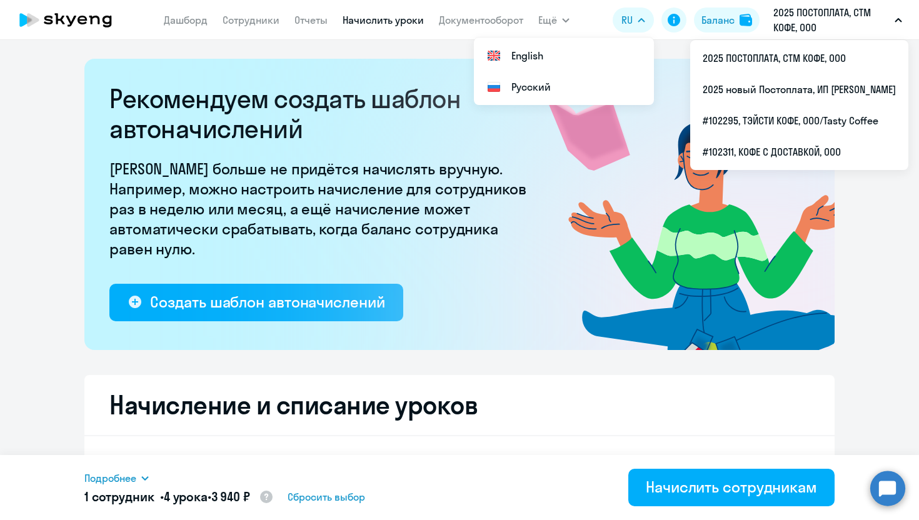
click at [812, 16] on p "2025 ПОСТОПЛАТА, СТМ КОФЕ, ООО" at bounding box center [831, 20] width 116 height 30
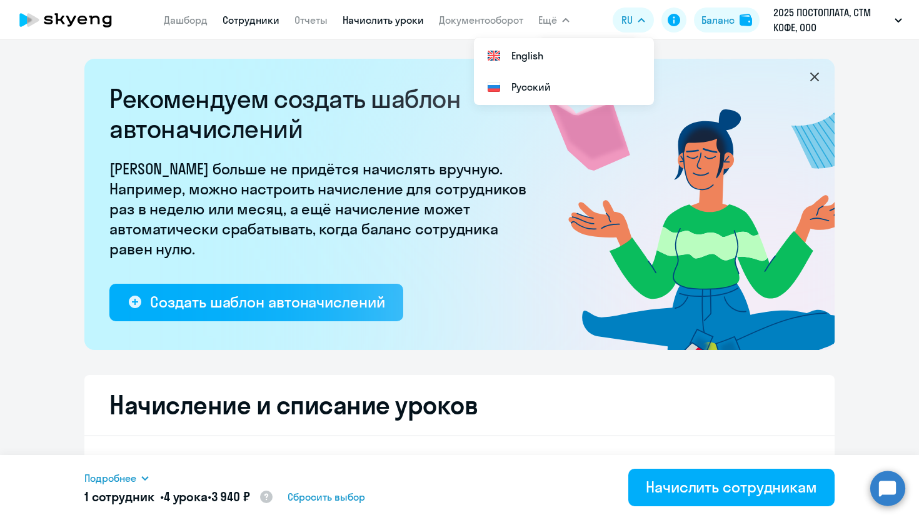
click at [254, 21] on link "Сотрудники" at bounding box center [250, 20] width 57 height 12
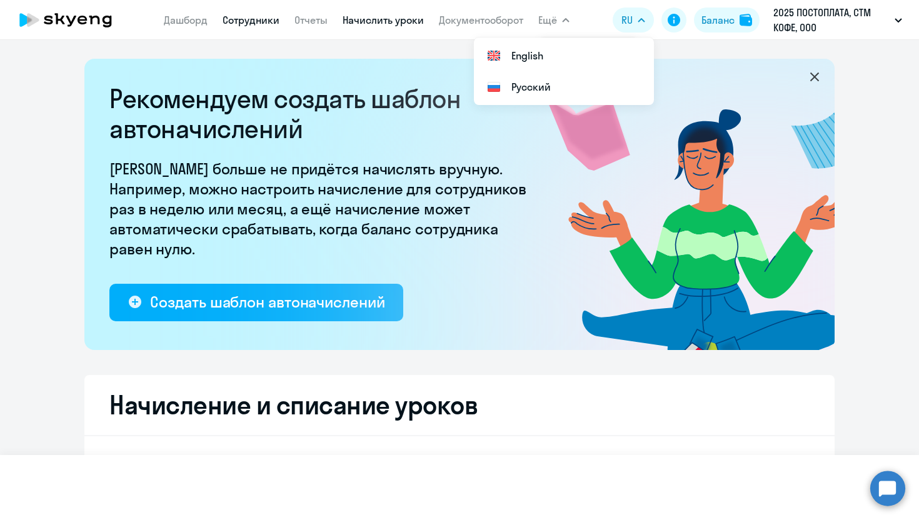
select select "30"
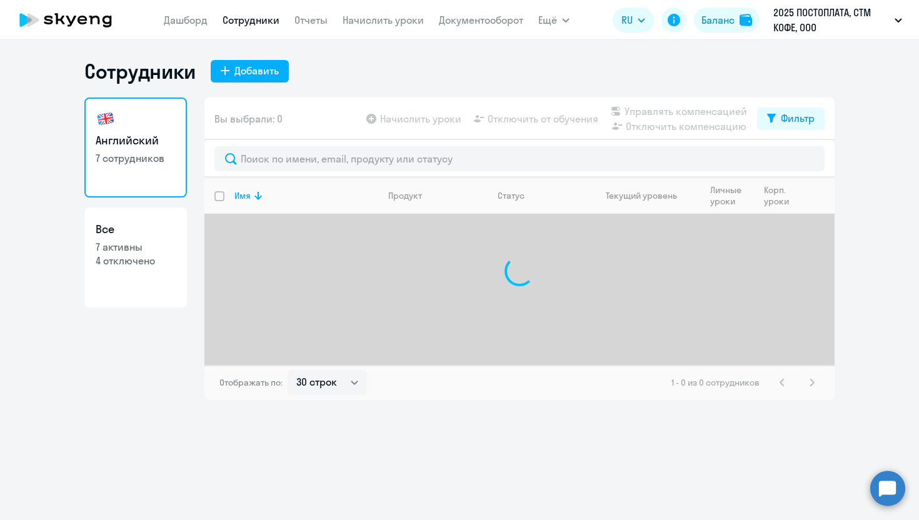
click at [531, 15] on div "[PERSON_NAME] Отчеты Начислить уроки Документооборот Ещё Все продукты Дашборд С…" at bounding box center [367, 19] width 406 height 25
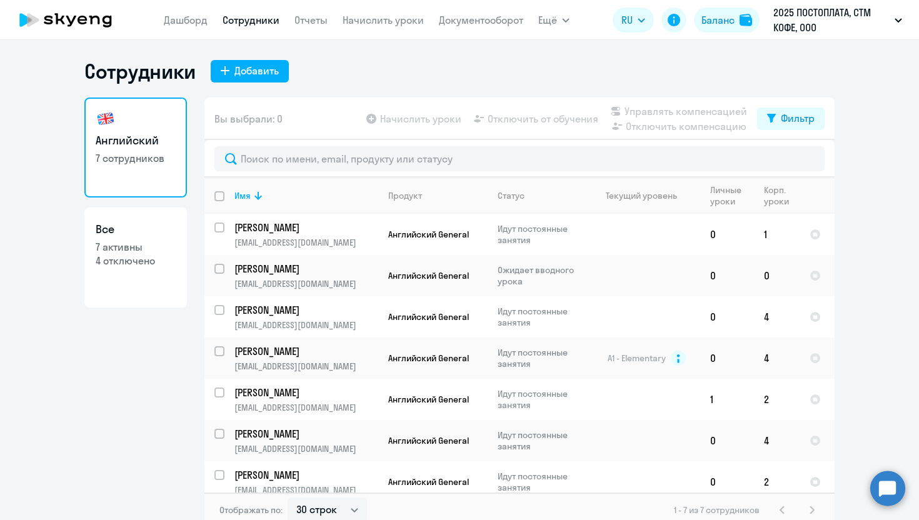
click at [554, 23] on span "Ещё" at bounding box center [547, 19] width 19 height 15
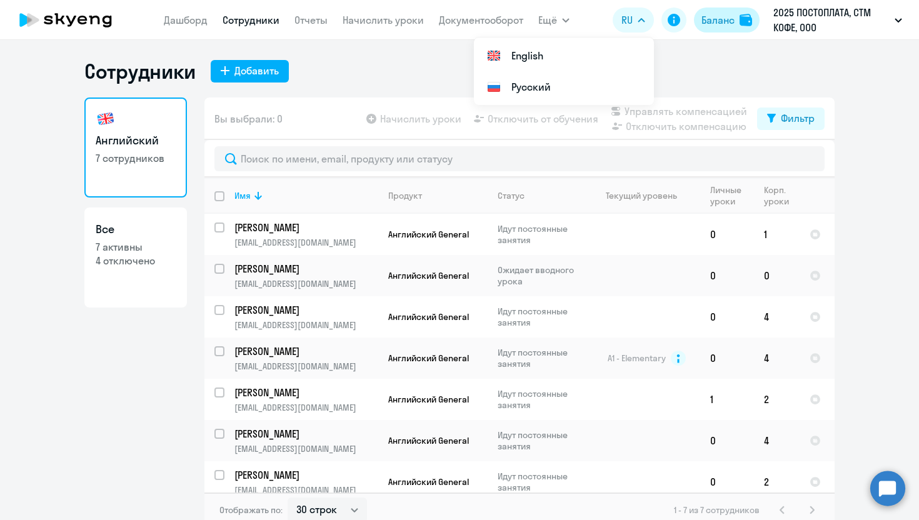
click at [737, 25] on button "Баланс" at bounding box center [727, 19] width 66 height 25
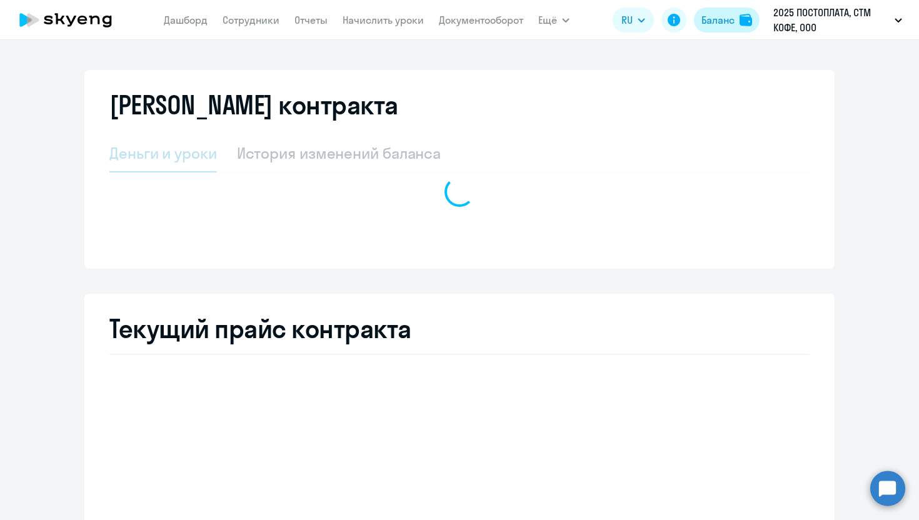
select select "english_adult_not_native_speaker"
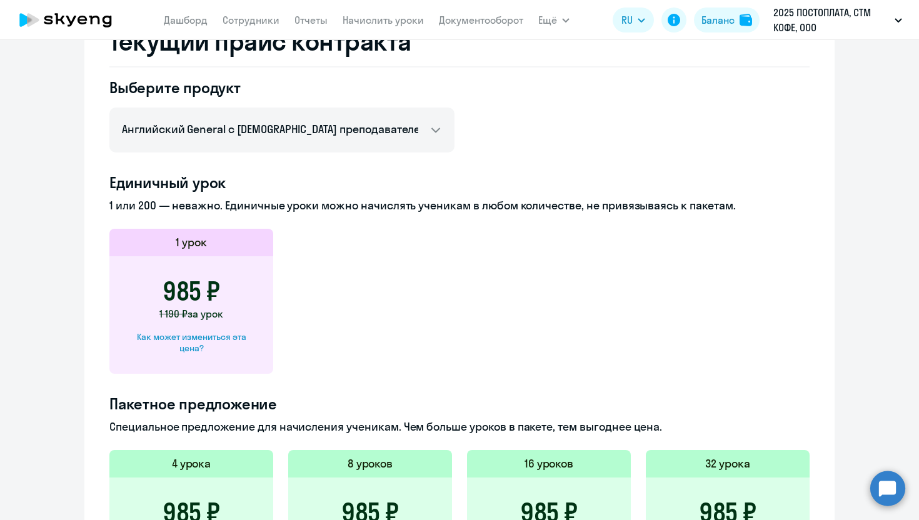
scroll to position [289, 0]
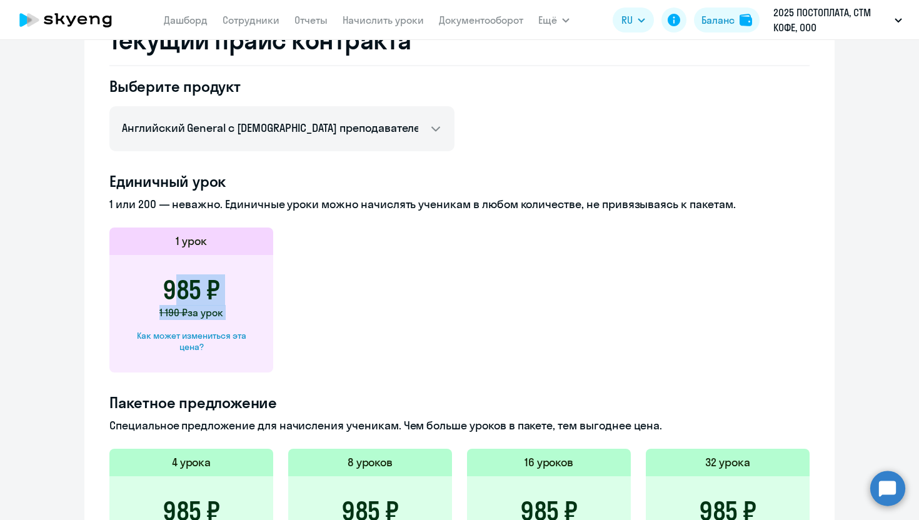
drag, startPoint x: 146, startPoint y: 286, endPoint x: 275, endPoint y: 288, distance: 129.4
click at [275, 287] on app-price-card "1 урок 985 ₽ 1 190 ₽ за урок Как может измениться эта цена?" at bounding box center [459, 299] width 700 height 145
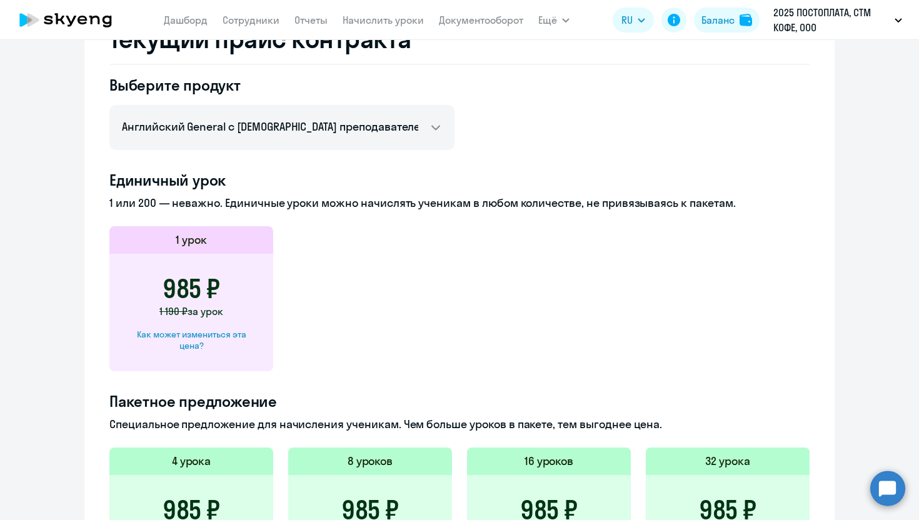
click at [251, 281] on div "985 ₽ 1 190 ₽ за урок Как может измениться эта цена?" at bounding box center [191, 312] width 164 height 117
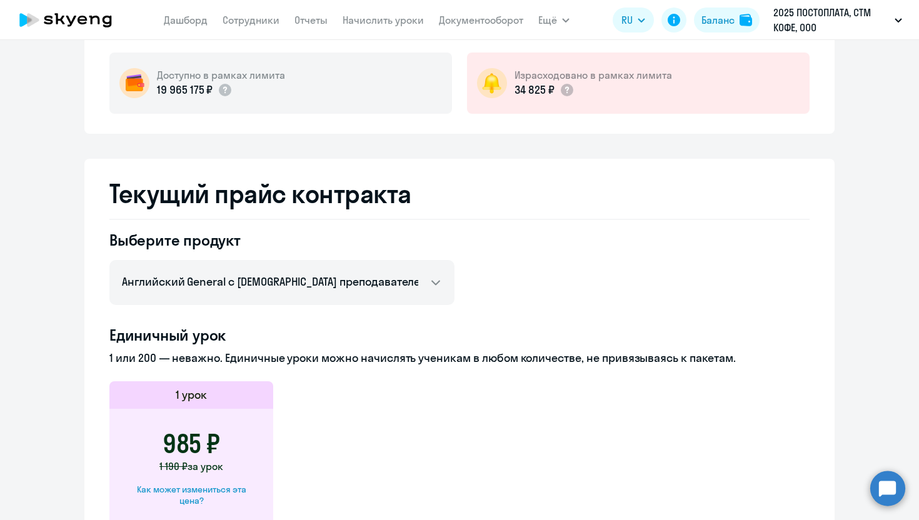
scroll to position [7, 0]
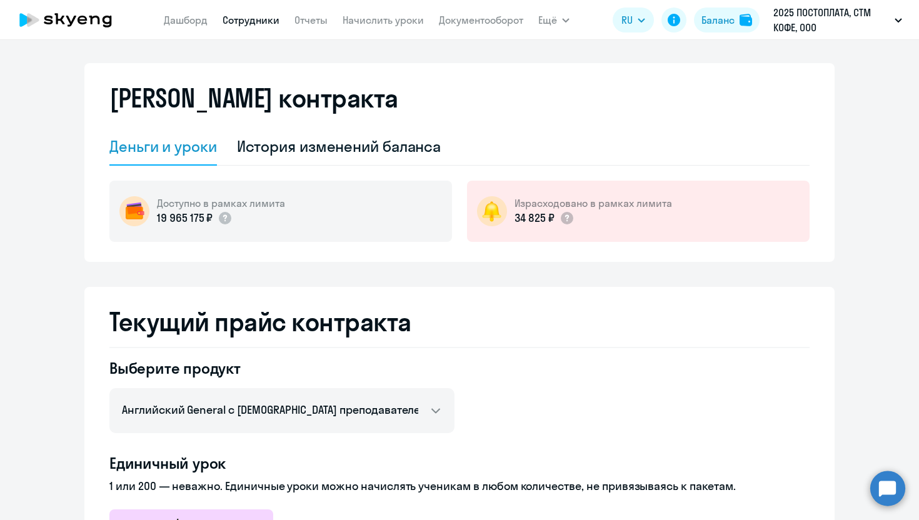
click at [258, 14] on link "Сотрудники" at bounding box center [250, 20] width 57 height 12
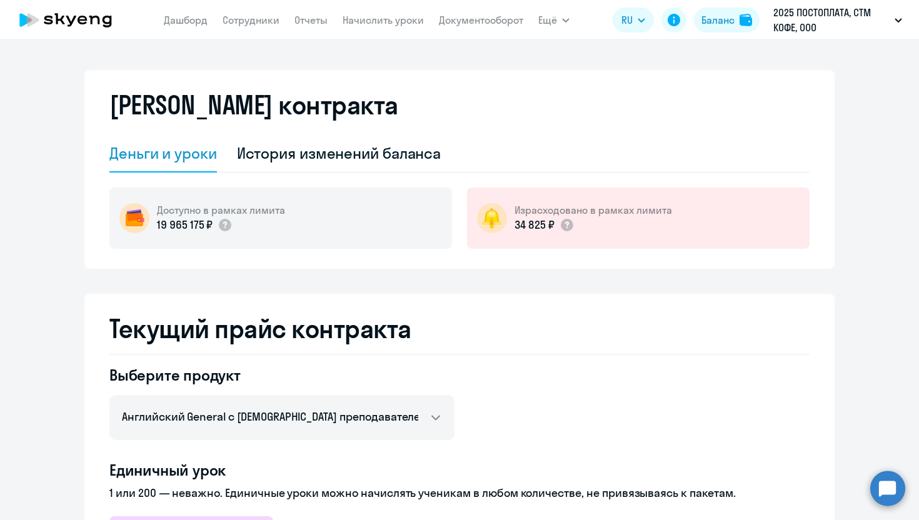
select select "30"
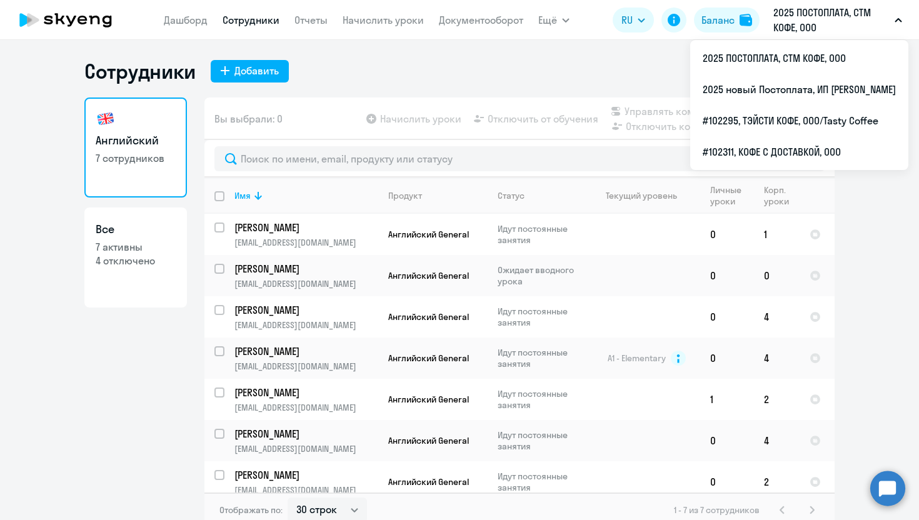
click at [388, 78] on div "Сотрудники Добавить" at bounding box center [459, 71] width 750 height 25
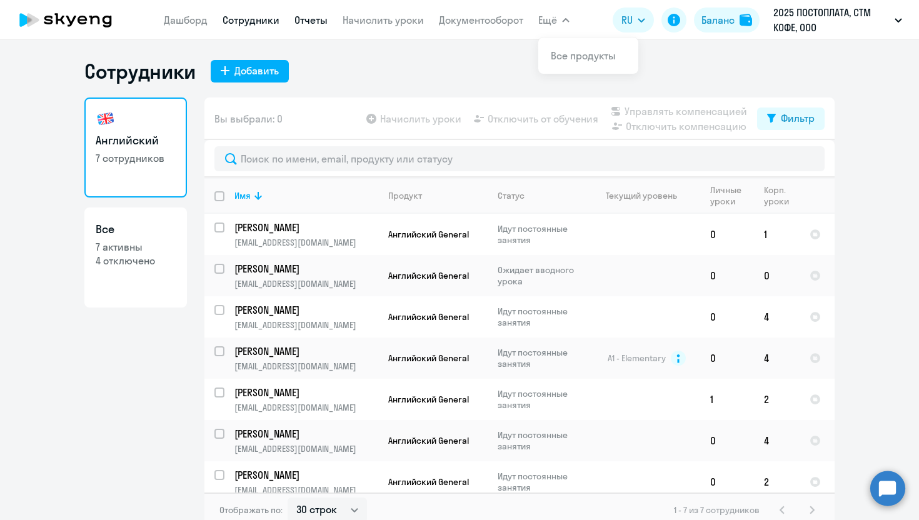
click at [311, 18] on link "Отчеты" at bounding box center [310, 20] width 33 height 12
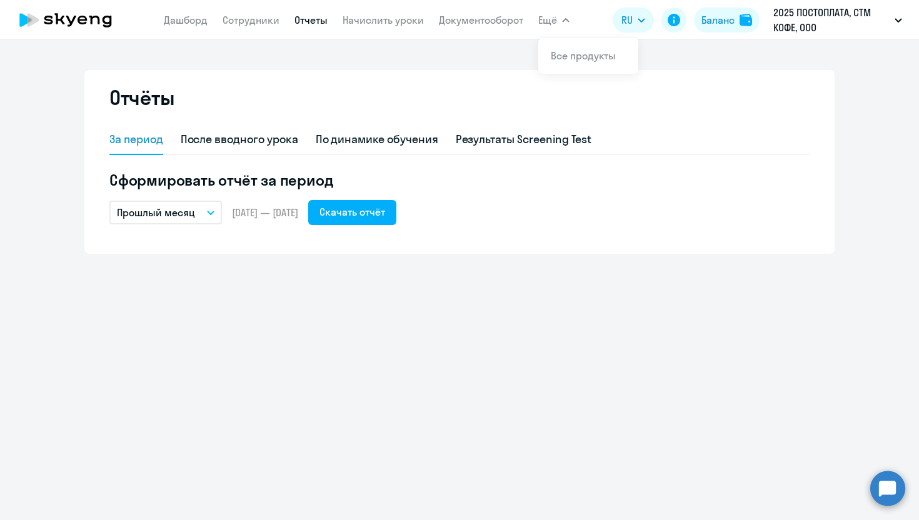
click at [197, 202] on button "Прошлый месяц" at bounding box center [165, 213] width 112 height 24
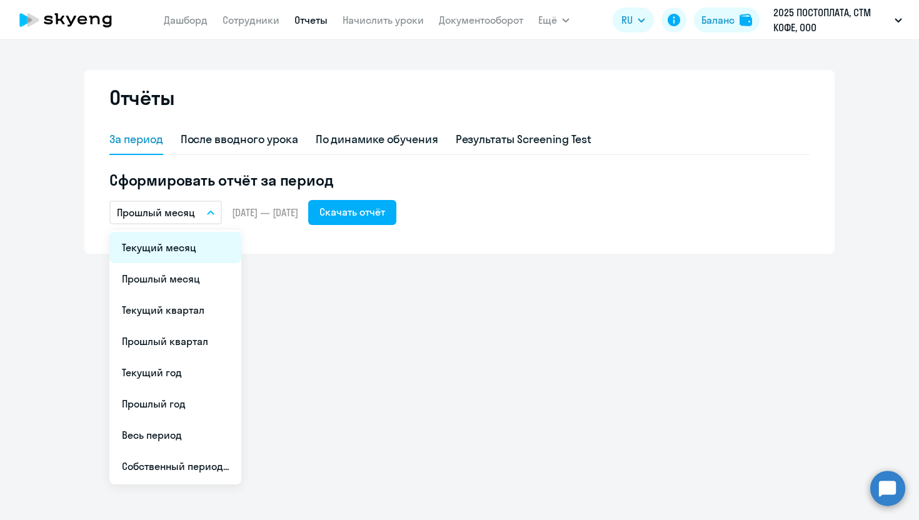
click at [181, 252] on li "Текущий месяц" at bounding box center [175, 247] width 132 height 31
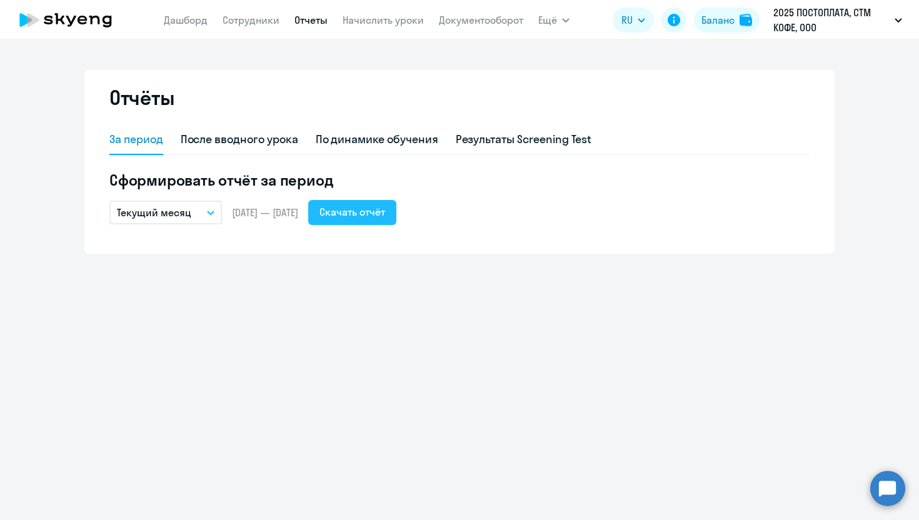
click at [385, 216] on div "Скачать отчёт" at bounding box center [352, 211] width 66 height 15
click at [249, 17] on link "Сотрудники" at bounding box center [250, 20] width 57 height 12
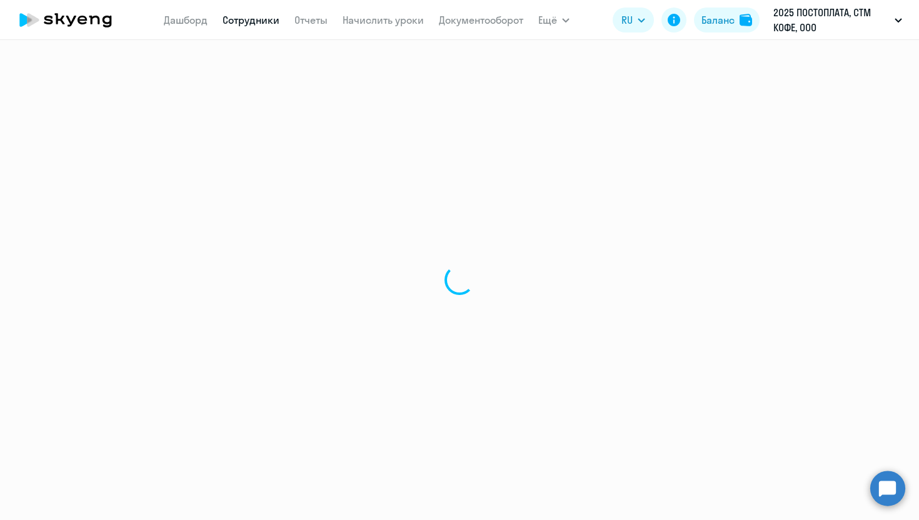
select select "30"
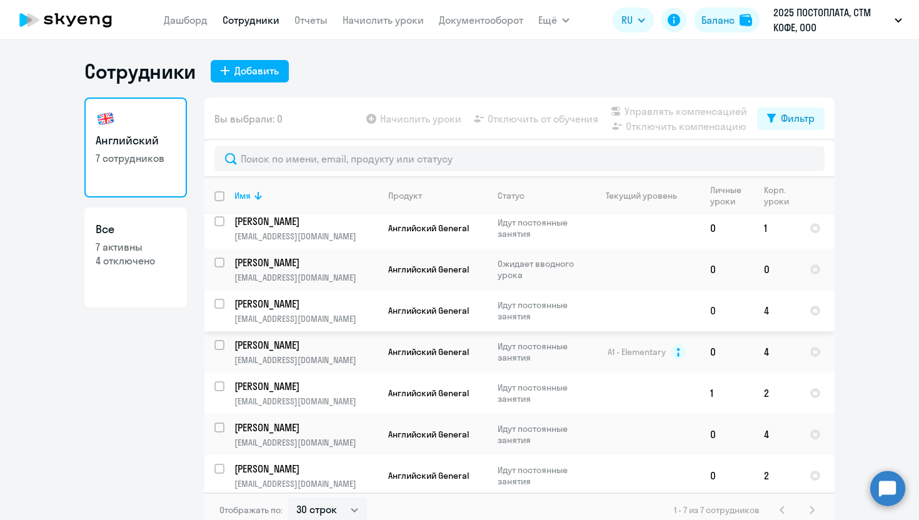
scroll to position [7, 0]
click at [427, 131] on div "Начислить уроки Отключить от обучения Управлять компенсацией Отключить компенса…" at bounding box center [560, 119] width 393 height 30
click at [423, 122] on app-table-action-button "Начислить уроки" at bounding box center [412, 118] width 97 height 15
click at [218, 222] on input "select row 38688037" at bounding box center [226, 227] width 25 height 25
checkbox input "true"
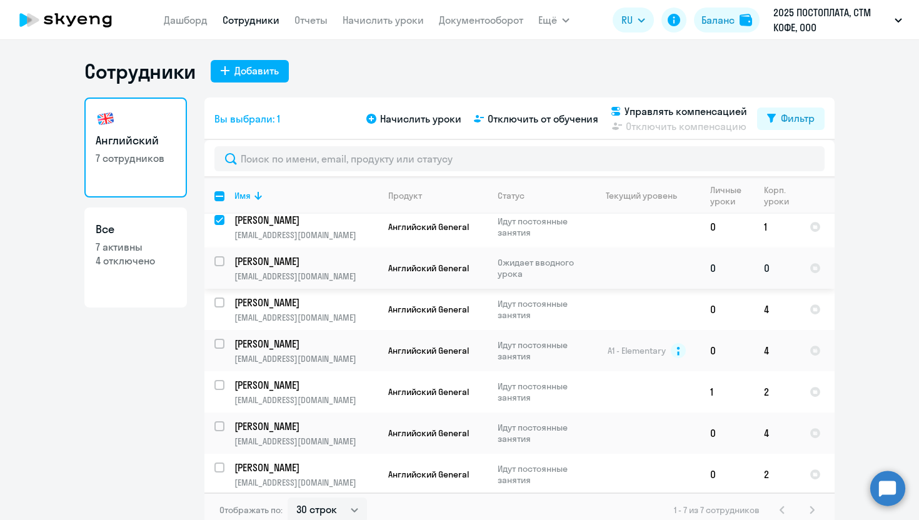
click at [220, 259] on input "select row 42831390" at bounding box center [226, 268] width 25 height 25
checkbox input "true"
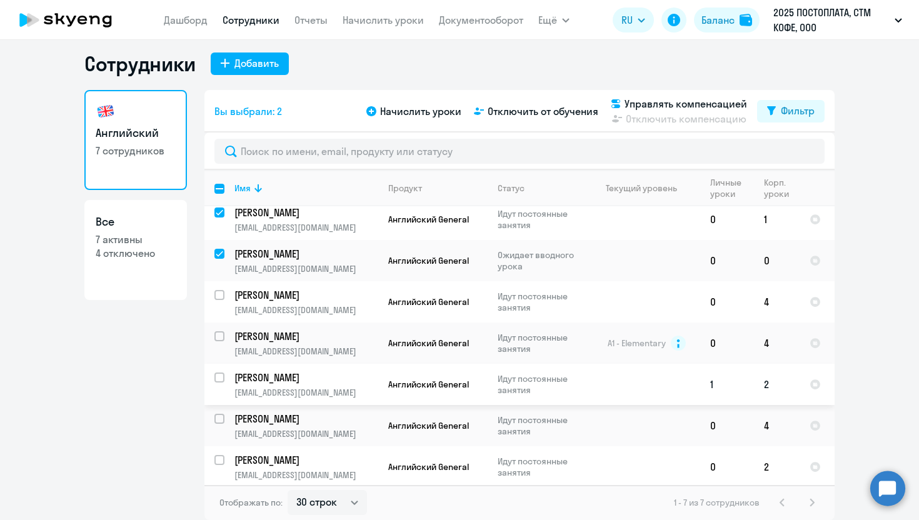
click at [219, 375] on input "select row 39534021" at bounding box center [226, 384] width 25 height 25
click at [221, 377] on input "deselect row 39534021" at bounding box center [226, 384] width 25 height 25
checkbox input "false"
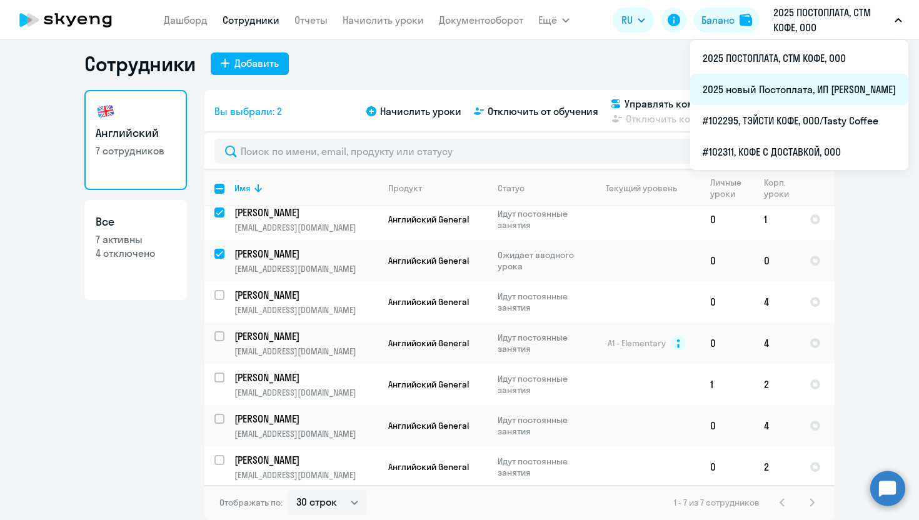
click at [739, 92] on li "2025 новый Постоплата, ИП [PERSON_NAME]" at bounding box center [799, 89] width 218 height 31
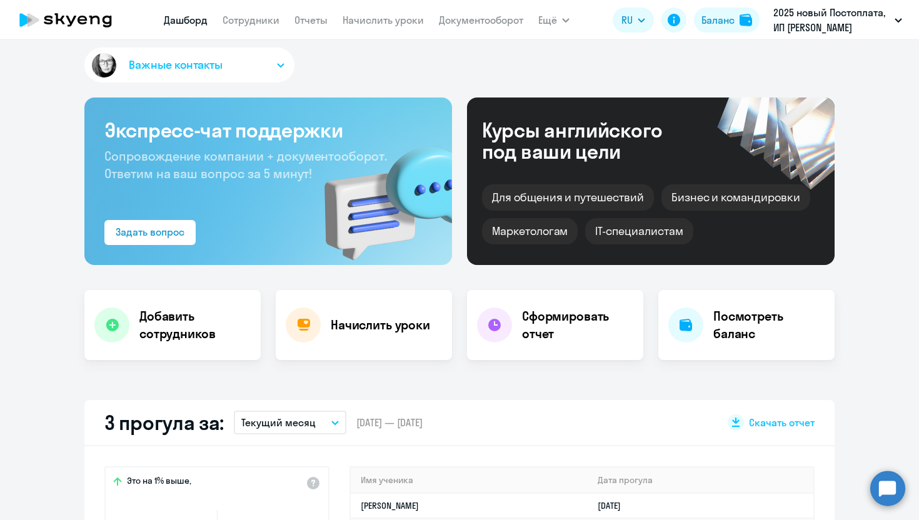
select select "30"
click at [256, 22] on link "Сотрудники" at bounding box center [250, 20] width 57 height 12
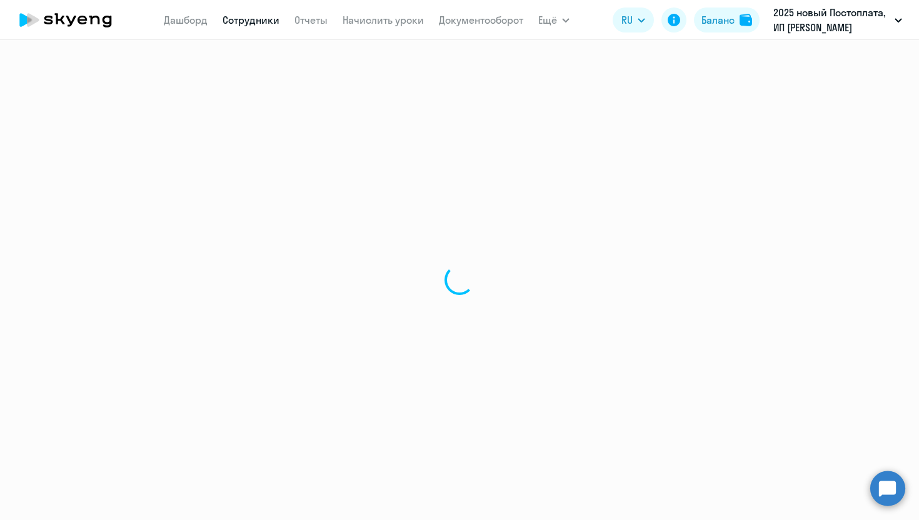
select select "30"
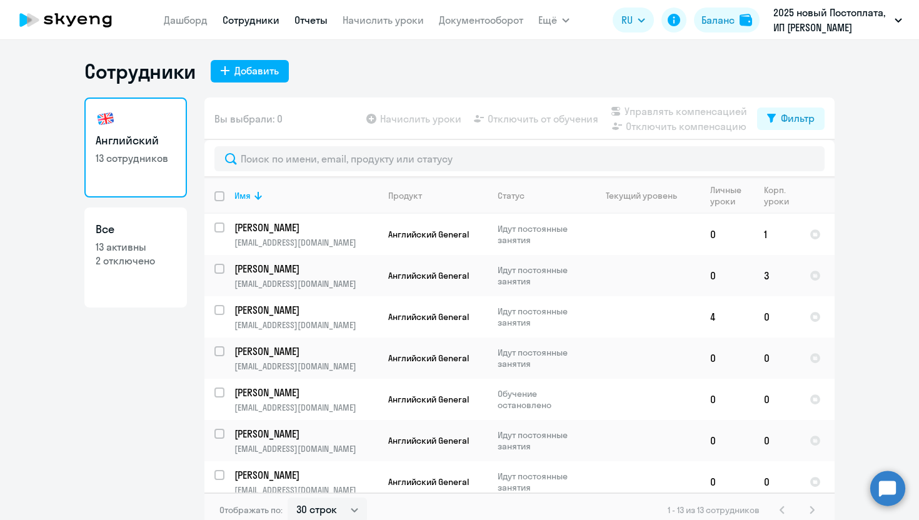
click at [312, 24] on link "Отчеты" at bounding box center [310, 20] width 33 height 12
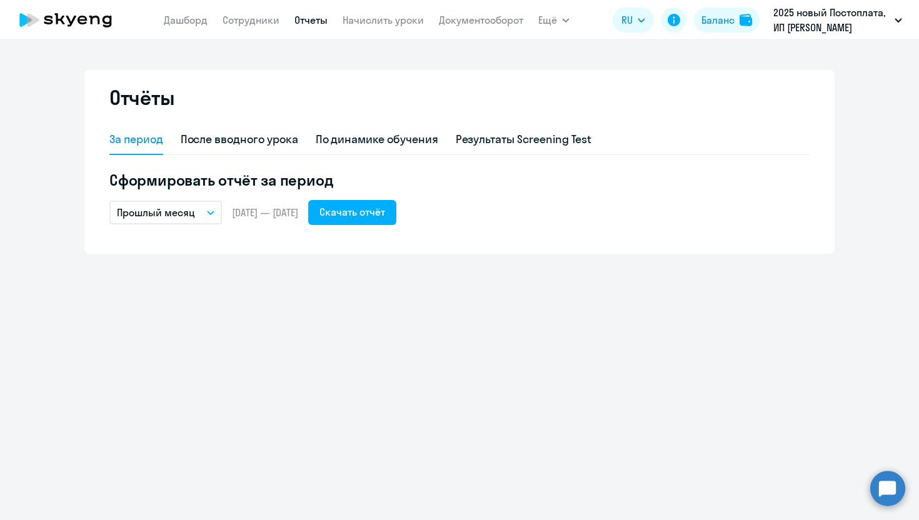
click at [188, 212] on p "Прошлый месяц" at bounding box center [156, 212] width 78 height 15
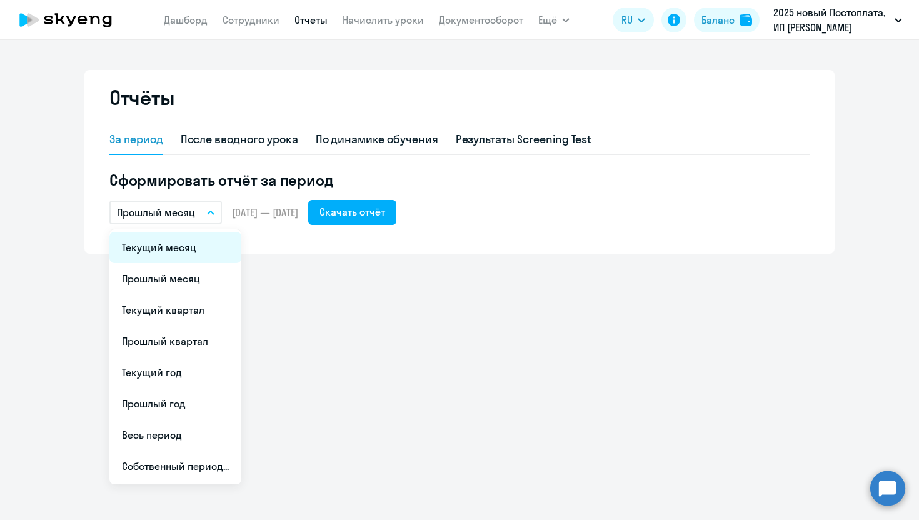
click at [183, 248] on li "Текущий месяц" at bounding box center [175, 247] width 132 height 31
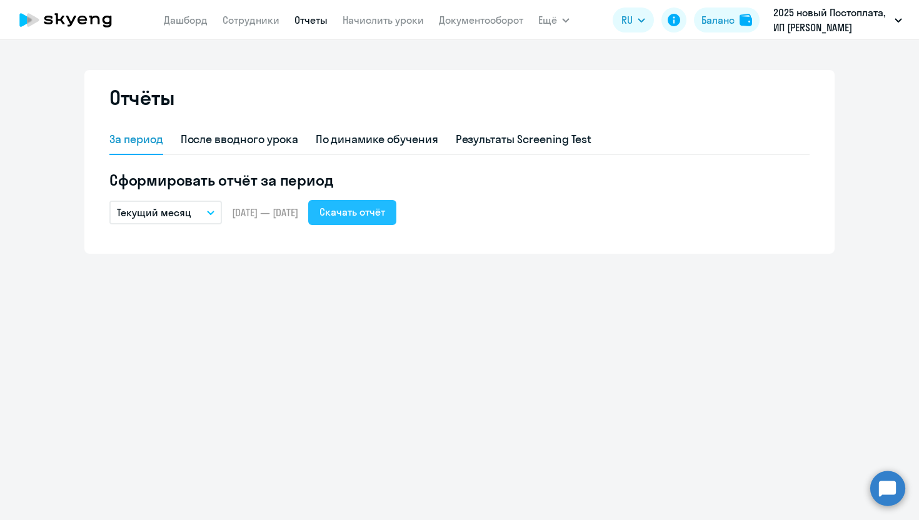
click at [385, 217] on div "Скачать отчёт" at bounding box center [352, 211] width 66 height 15
click at [244, 15] on link "Сотрудники" at bounding box center [250, 20] width 57 height 12
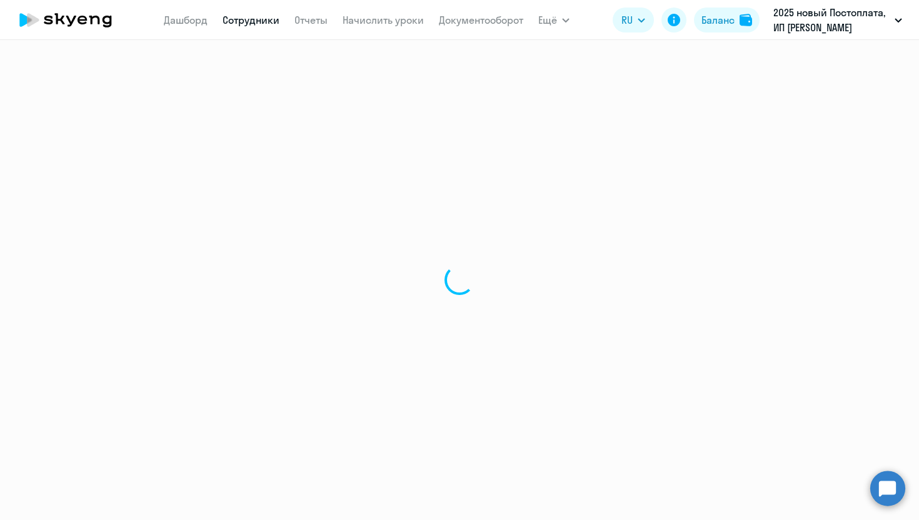
select select "30"
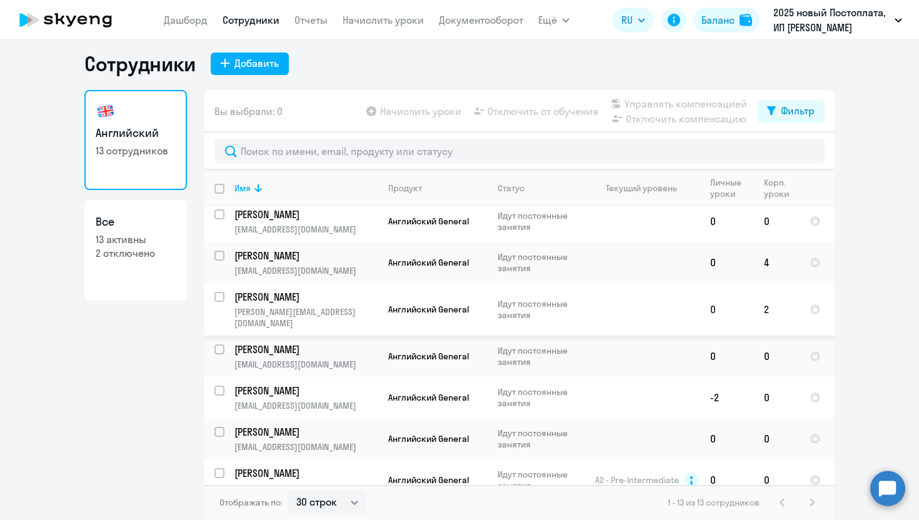
scroll to position [7, 0]
click at [917, 335] on ng-component "Сотрудники Добавить Английский 13 сотрудников Все 13 активны 2 отключено Вы выб…" at bounding box center [459, 286] width 919 height 469
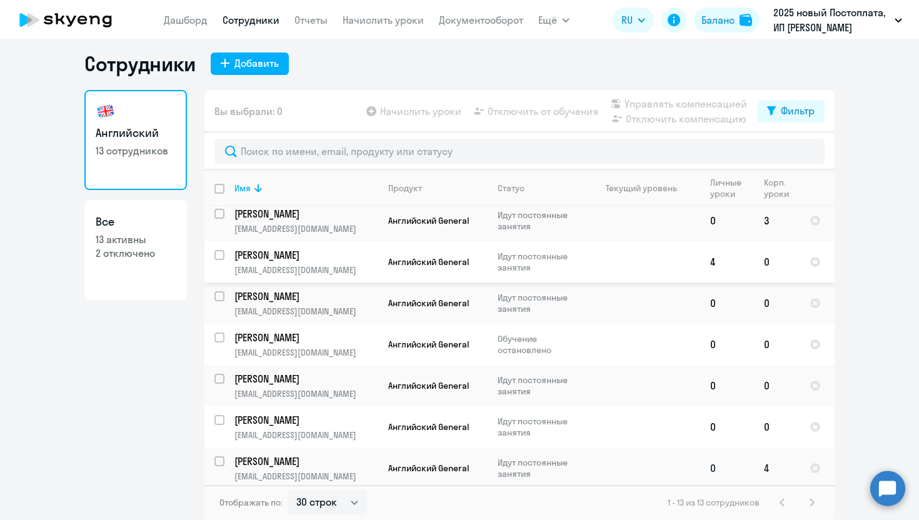
scroll to position [0, 0]
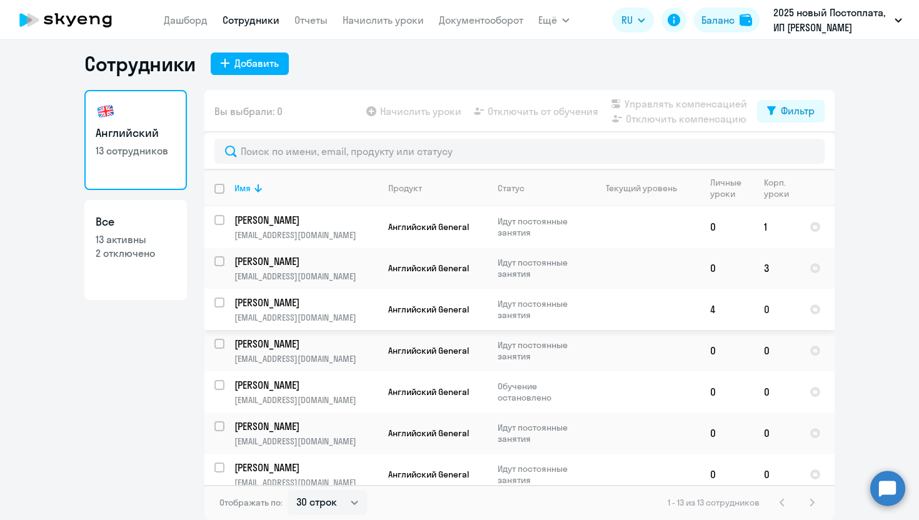
click at [385, 306] on td "Английский General" at bounding box center [432, 309] width 109 height 41
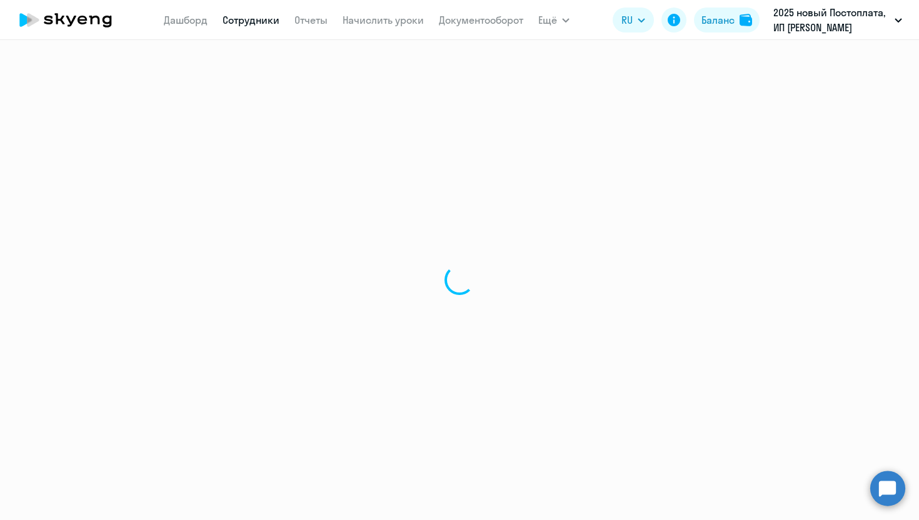
select select "english"
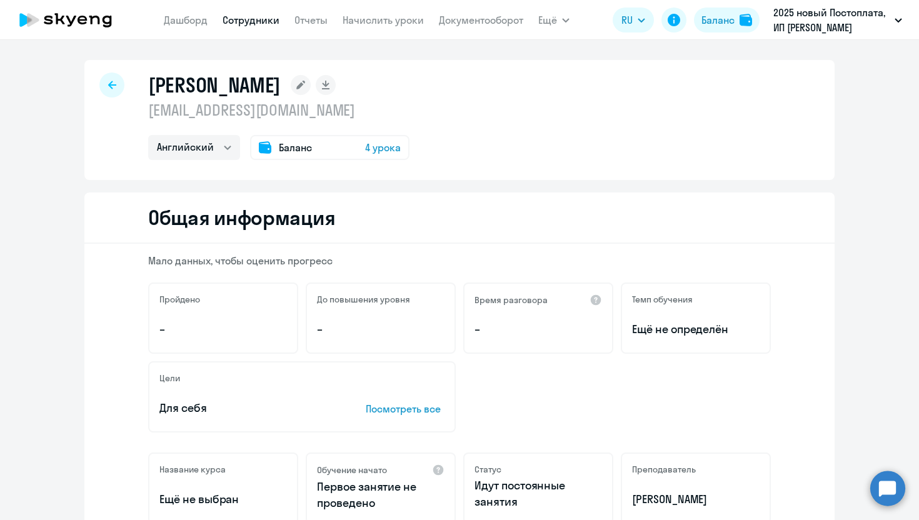
click at [114, 89] on div at bounding box center [111, 84] width 25 height 25
select select "30"
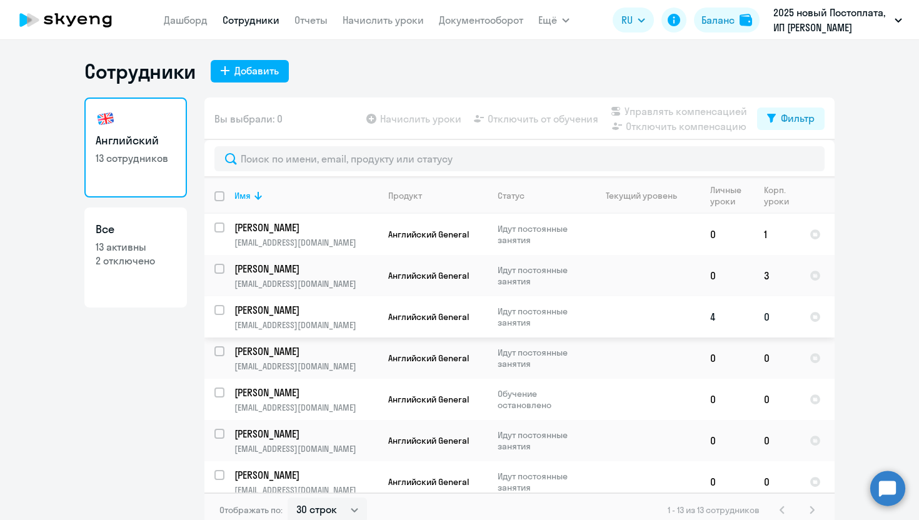
click at [566, 324] on p "Идут постоянные занятия" at bounding box center [540, 317] width 86 height 22
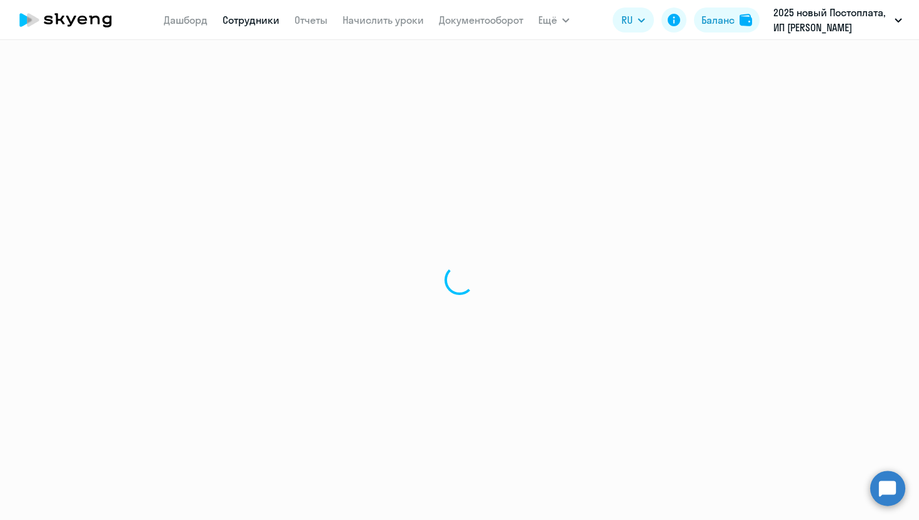
select select "english"
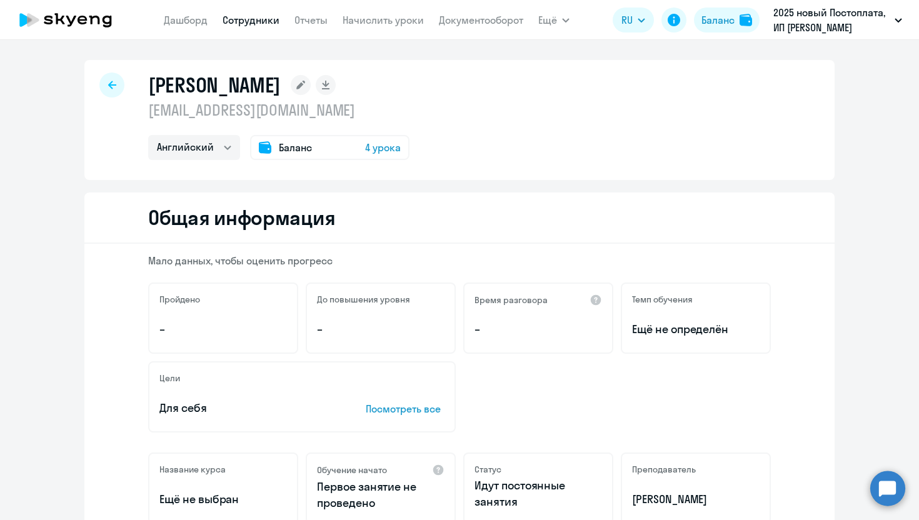
click at [124, 79] on div "[PERSON_NAME] [EMAIL_ADDRESS][DOMAIN_NAME] Английский Баланс 4 урока" at bounding box center [459, 120] width 750 height 120
click at [122, 79] on div at bounding box center [111, 84] width 25 height 25
select select "30"
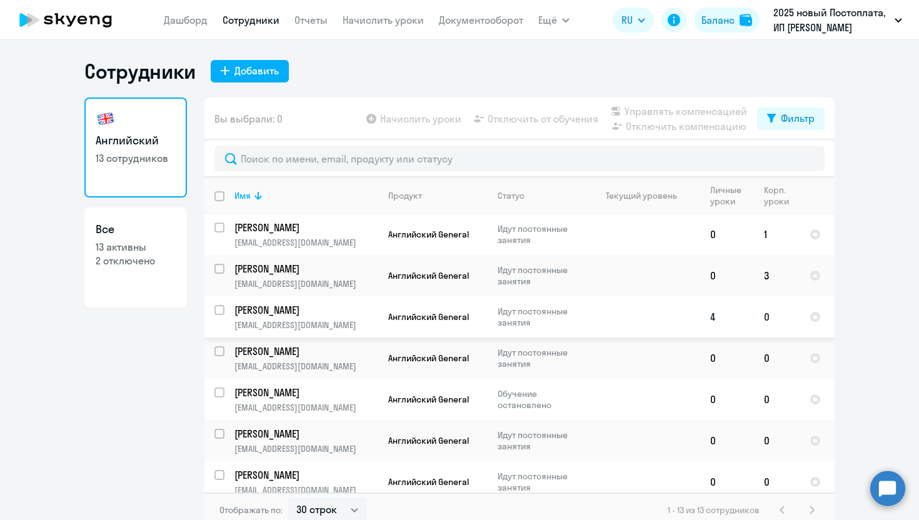
click at [771, 311] on td "0" at bounding box center [777, 316] width 46 height 41
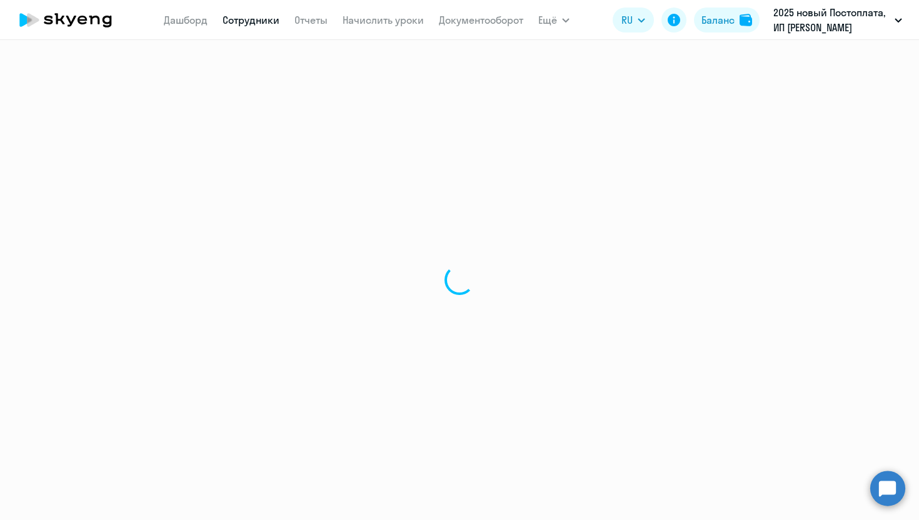
select select "english"
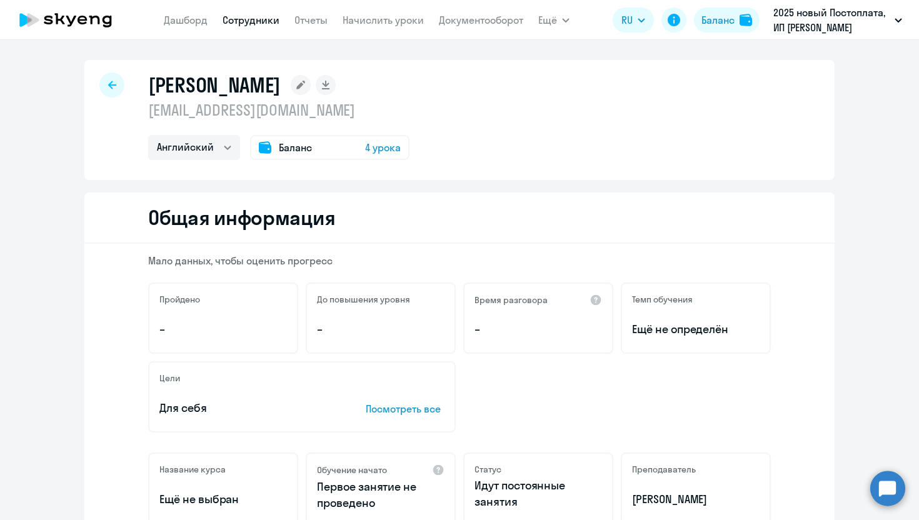
click at [119, 73] on div "[PERSON_NAME] [EMAIL_ADDRESS][DOMAIN_NAME] Английский Баланс 4 урока" at bounding box center [459, 120] width 750 height 120
click at [117, 93] on div at bounding box center [111, 84] width 25 height 25
select select "30"
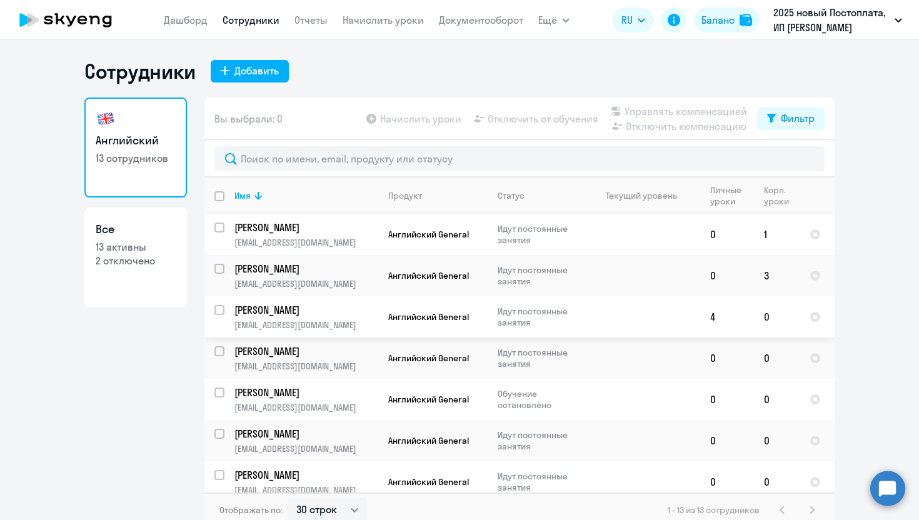
click at [217, 310] on input "select row 23763724" at bounding box center [226, 317] width 25 height 25
checkbox input "true"
click at [896, 260] on ng-component "Сотрудники Добавить Английский 13 сотрудников Все 13 активны 2 отключено Вы выб…" at bounding box center [459, 293] width 919 height 469
click at [696, 116] on span "Управлять компенсацией" at bounding box center [685, 111] width 122 height 15
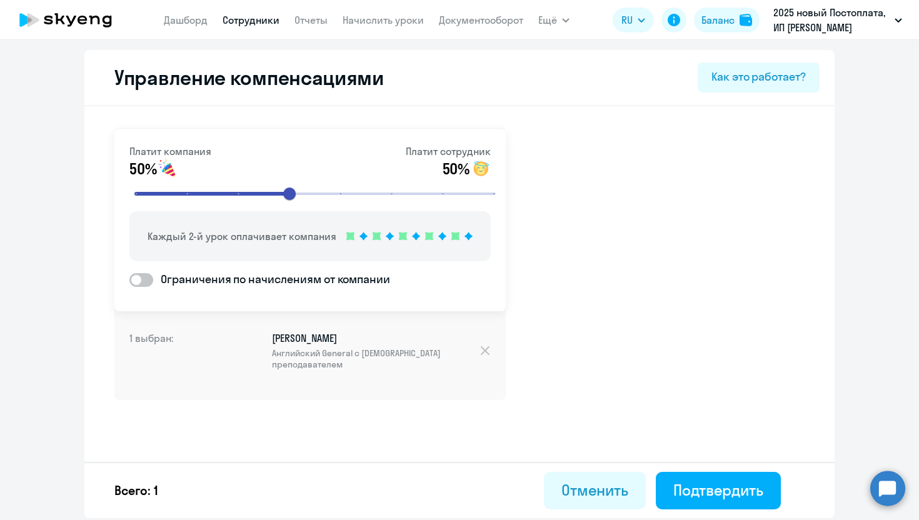
click at [347, 239] on icon at bounding box center [350, 236] width 8 height 8
click at [581, 500] on button "Отменить" at bounding box center [595, 490] width 102 height 37
select select "30"
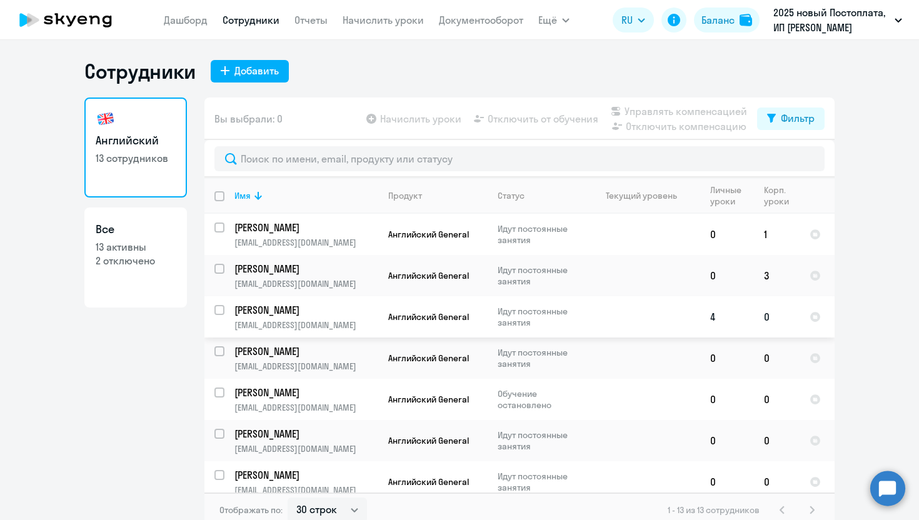
click at [310, 319] on p "[EMAIL_ADDRESS][DOMAIN_NAME]" at bounding box center [305, 324] width 143 height 11
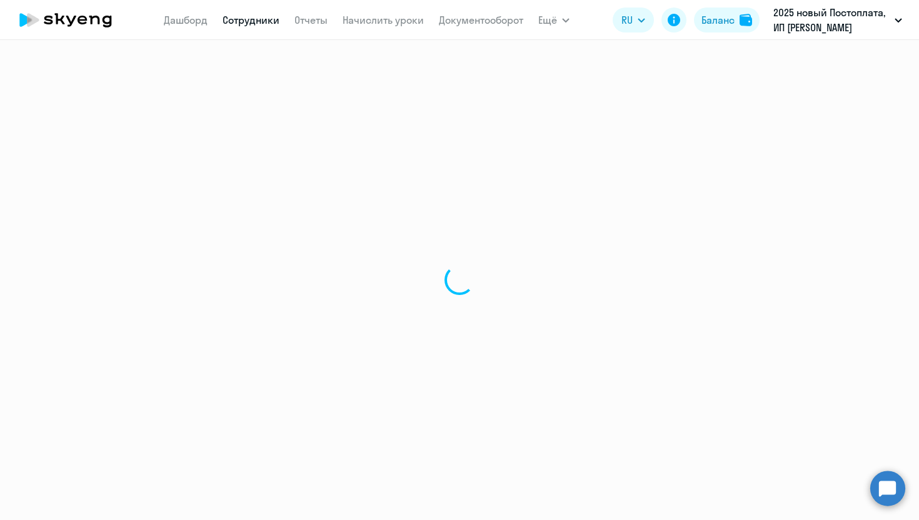
select select "english"
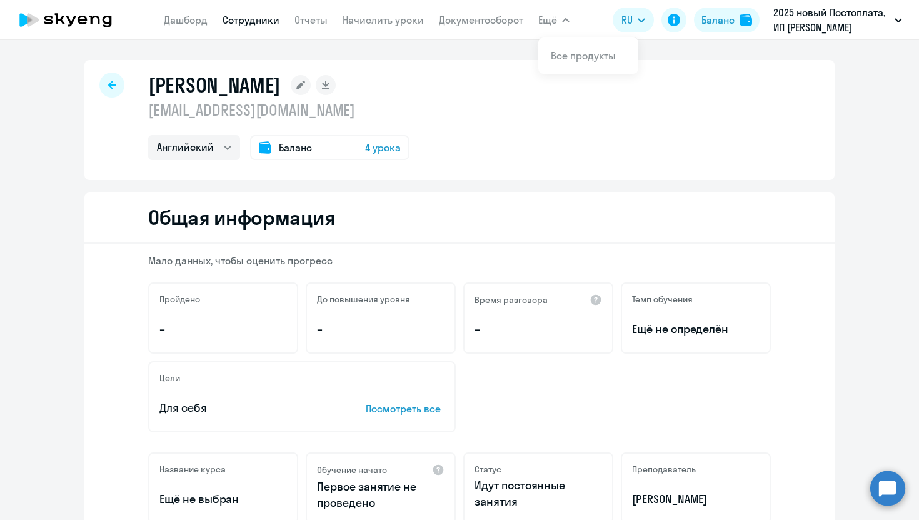
click at [116, 78] on div at bounding box center [111, 84] width 25 height 25
select select "30"
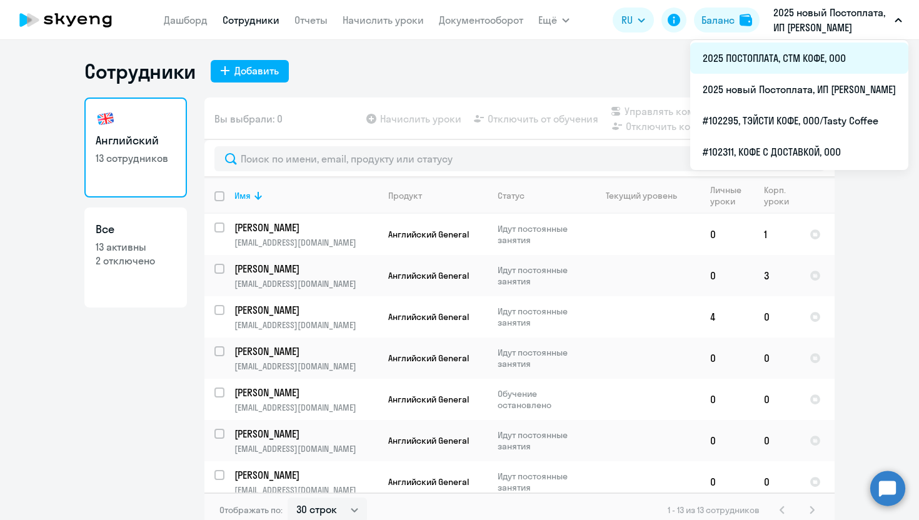
click at [706, 62] on li "2025 ПОСТОПЛАТА, СТМ КОФЕ, ООО" at bounding box center [799, 57] width 218 height 31
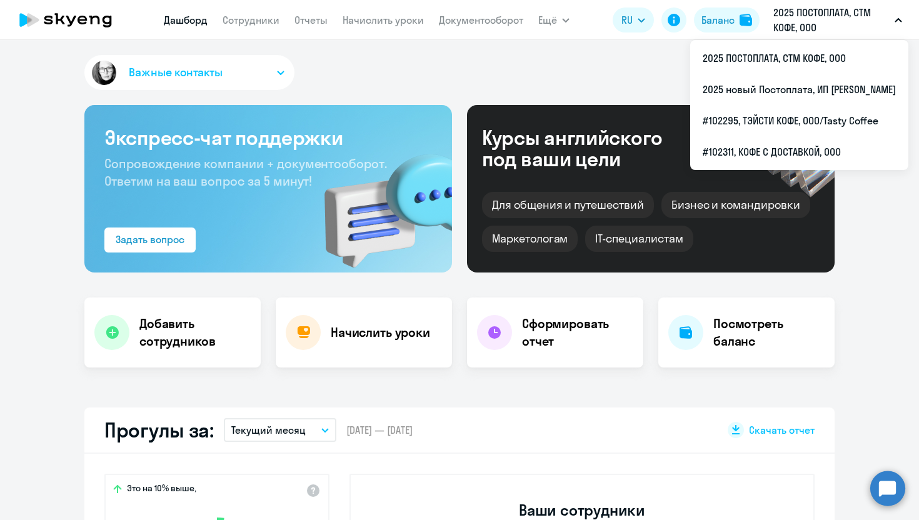
select select "30"
click at [749, 121] on li "#102295, ТЭЙСТИ КОФЕ, ООО/Tasty Coffee" at bounding box center [799, 120] width 218 height 31
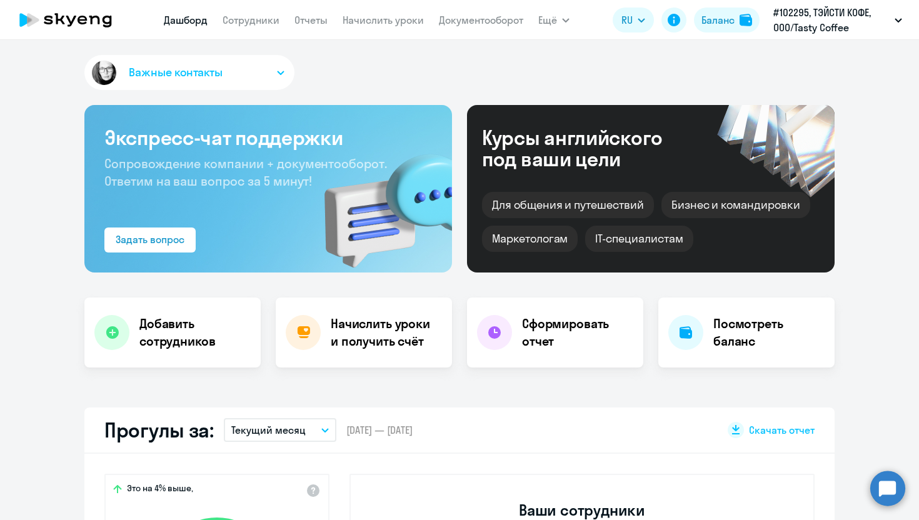
click at [258, 27] on nav "[PERSON_NAME] Отчеты Начислить уроки Документооборот" at bounding box center [343, 19] width 359 height 25
click at [267, 26] on app-menu-item-link "Сотрудники" at bounding box center [250, 20] width 57 height 16
click at [266, 17] on link "Сотрудники" at bounding box center [250, 20] width 57 height 12
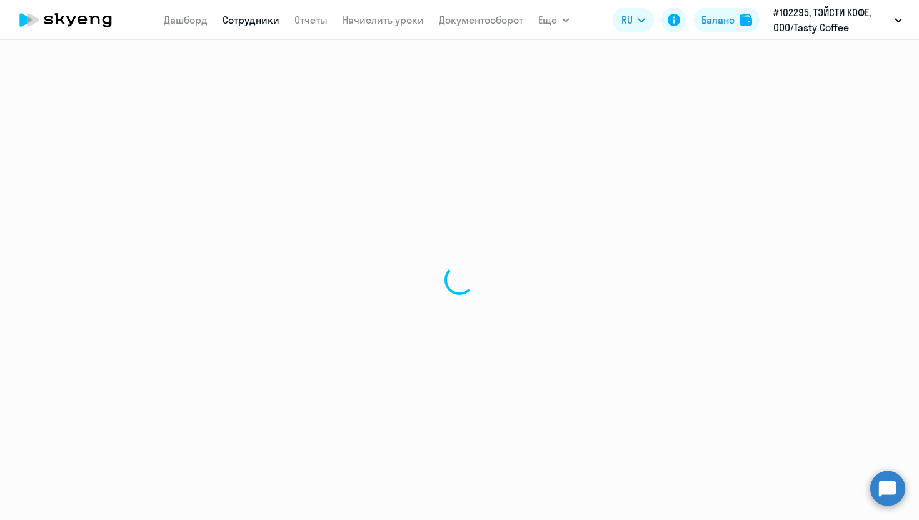
select select "30"
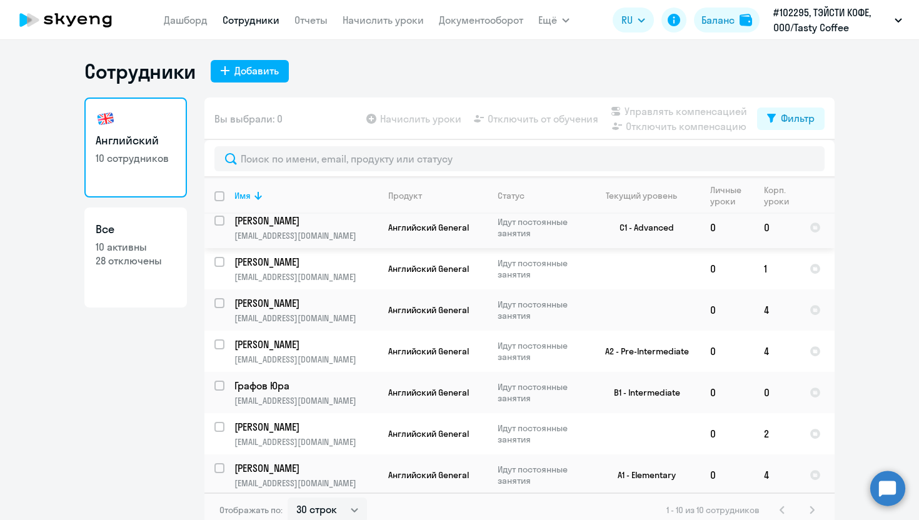
scroll to position [7, 0]
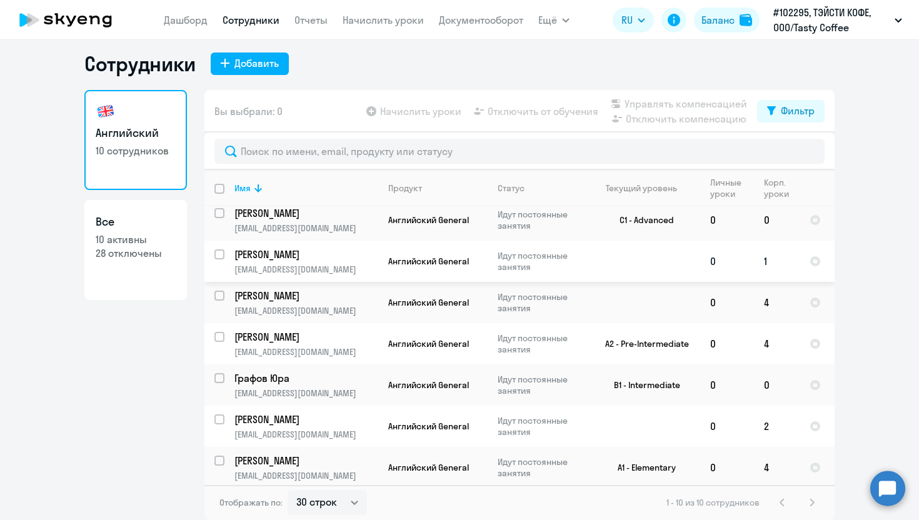
click at [644, 264] on td at bounding box center [642, 261] width 116 height 41
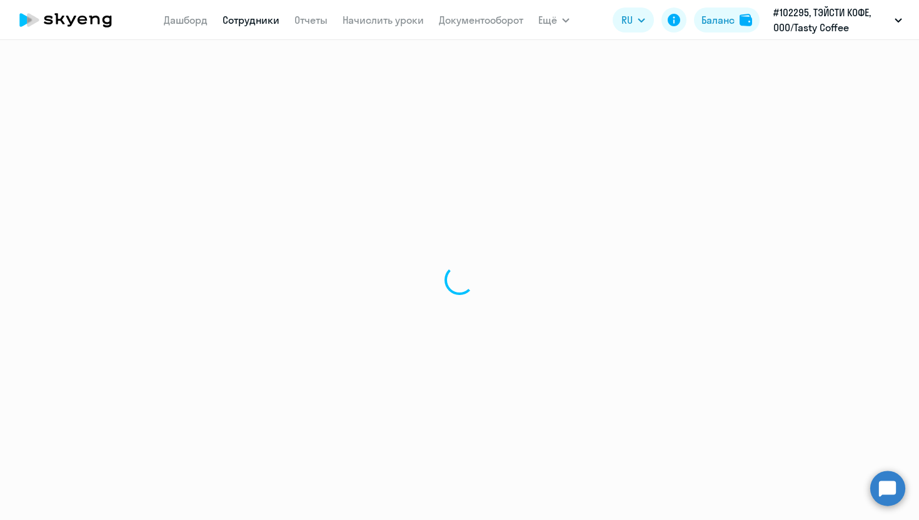
select select "english"
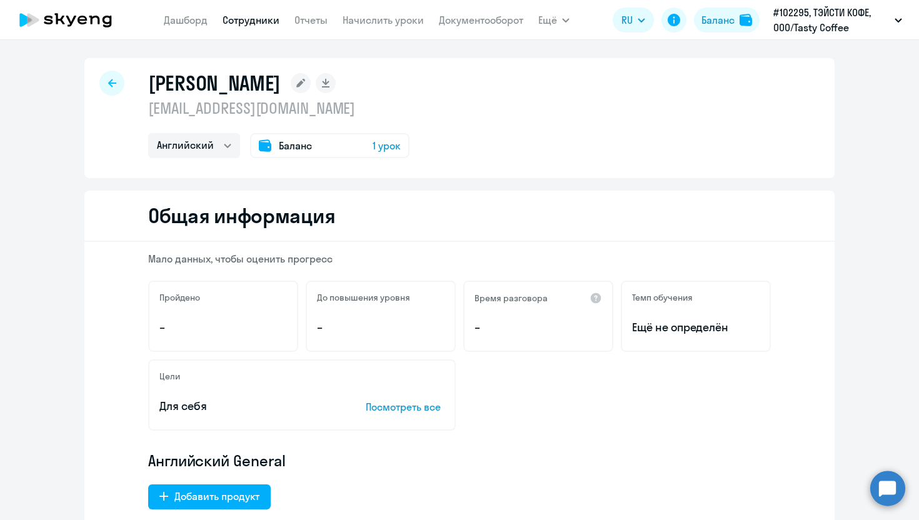
scroll to position [73, 0]
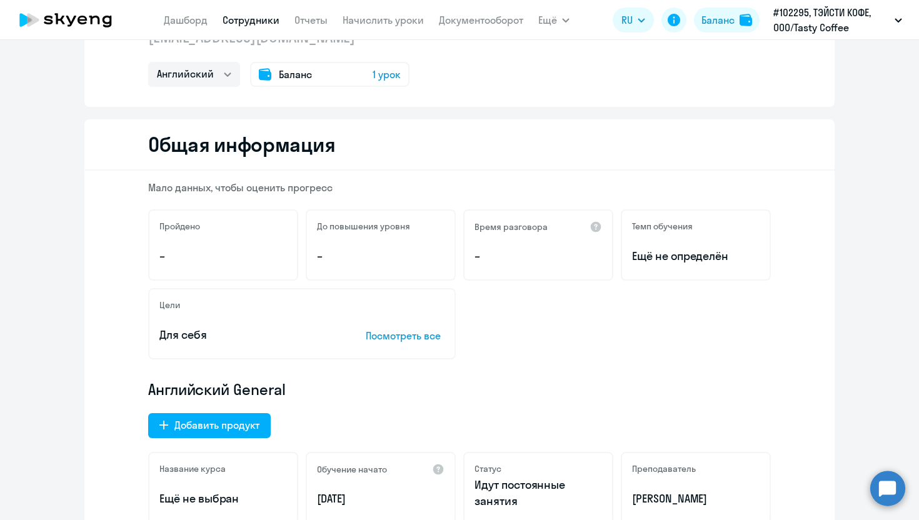
click at [666, 242] on div "Темп обучения Ещё не определён" at bounding box center [696, 244] width 150 height 71
click at [589, 226] on div at bounding box center [595, 227] width 12 height 12
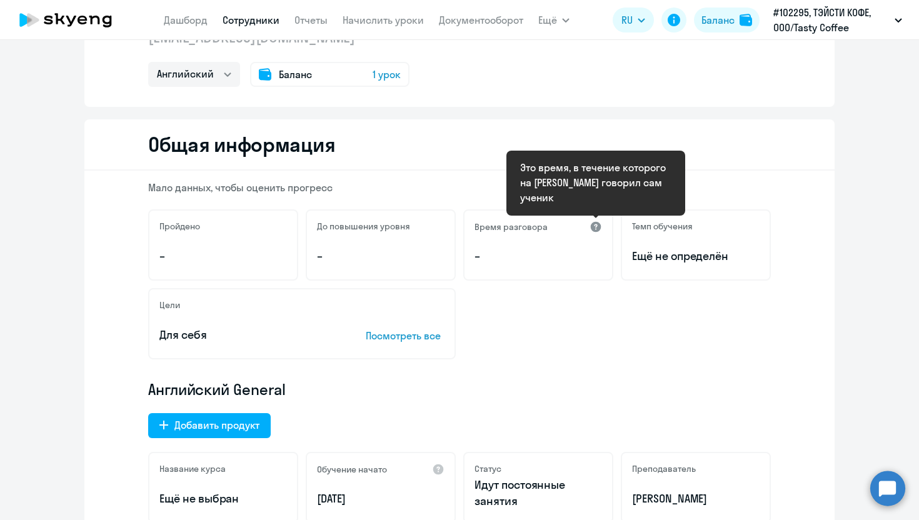
click at [597, 222] on div at bounding box center [595, 227] width 12 height 12
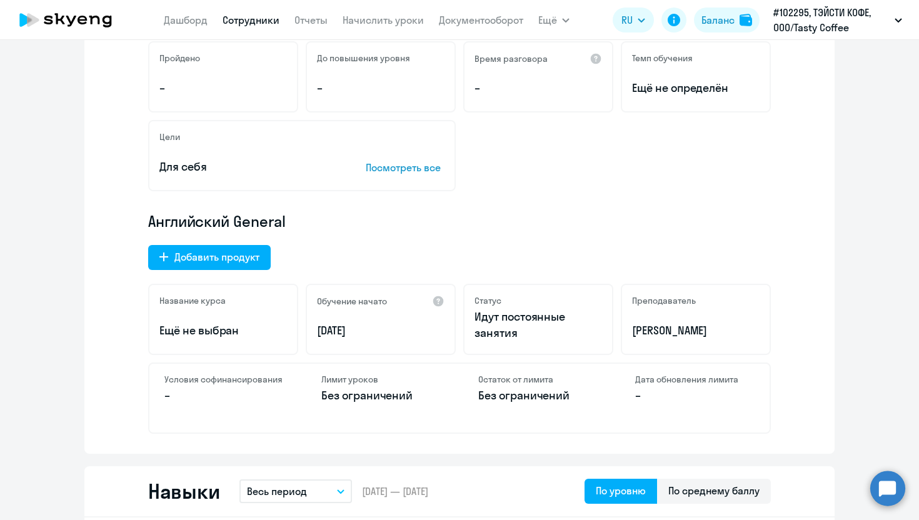
scroll to position [0, 0]
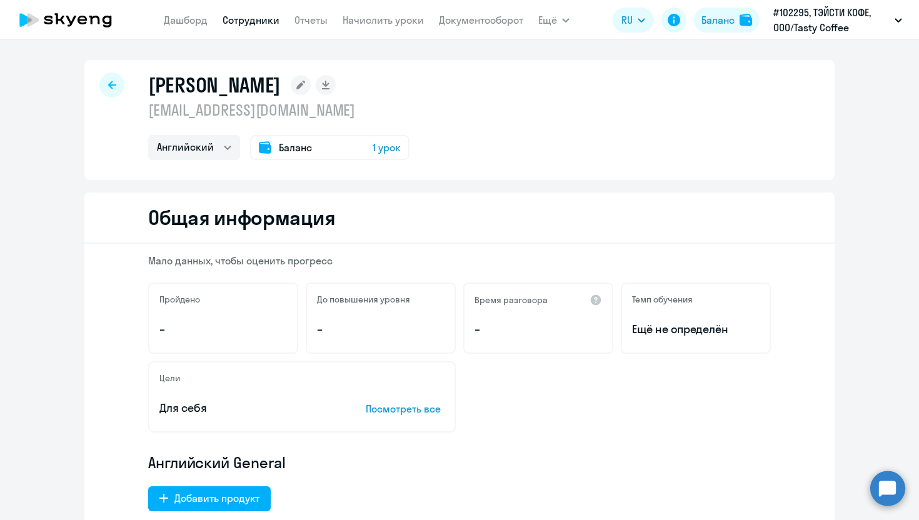
drag, startPoint x: 253, startPoint y: 16, endPoint x: 246, endPoint y: 16, distance: 6.9
click at [252, 16] on link "Сотрудники" at bounding box center [250, 20] width 57 height 12
select select "30"
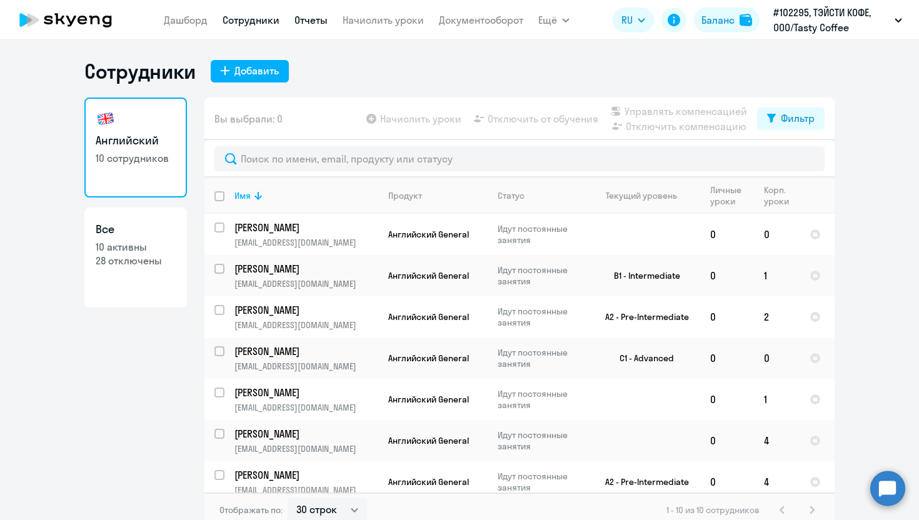
click at [301, 22] on link "Отчеты" at bounding box center [310, 20] width 33 height 12
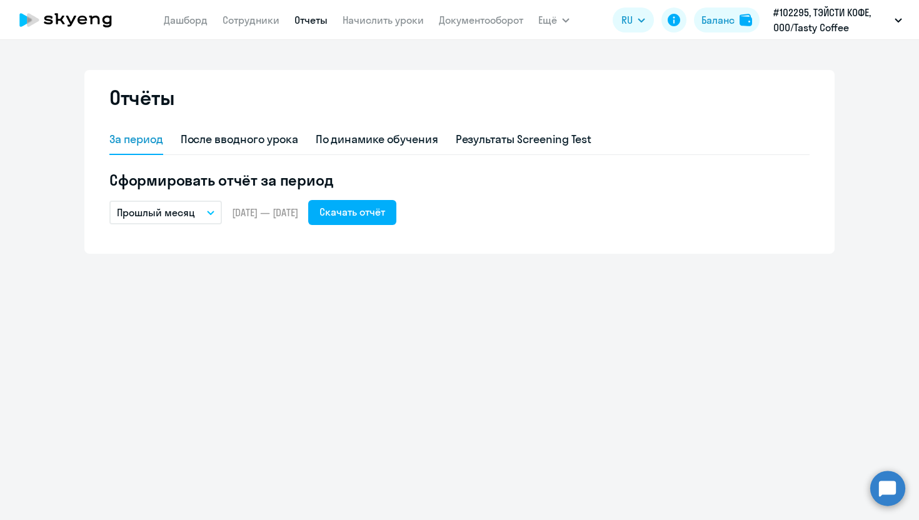
drag, startPoint x: 184, startPoint y: 210, endPoint x: 187, endPoint y: 221, distance: 11.7
click at [184, 210] on p "Прошлый месяц" at bounding box center [156, 212] width 78 height 15
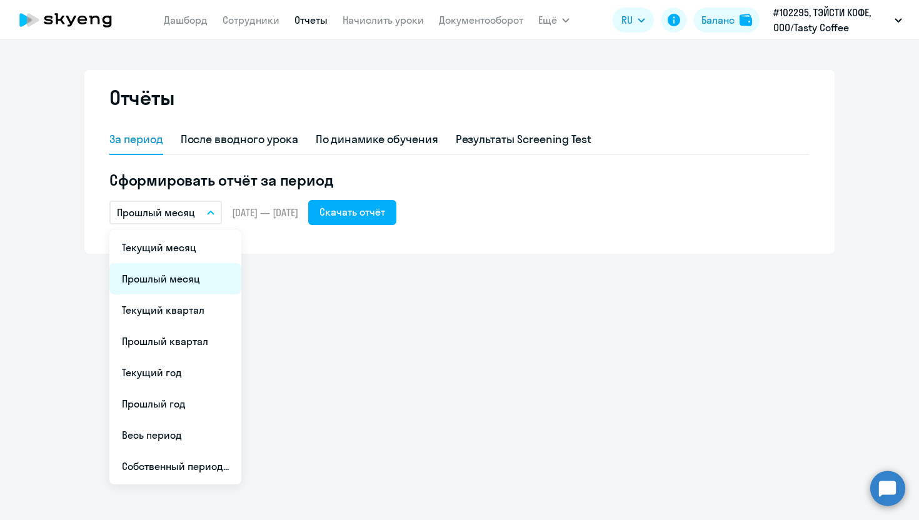
click at [146, 285] on li "Прошлый месяц" at bounding box center [175, 278] width 132 height 31
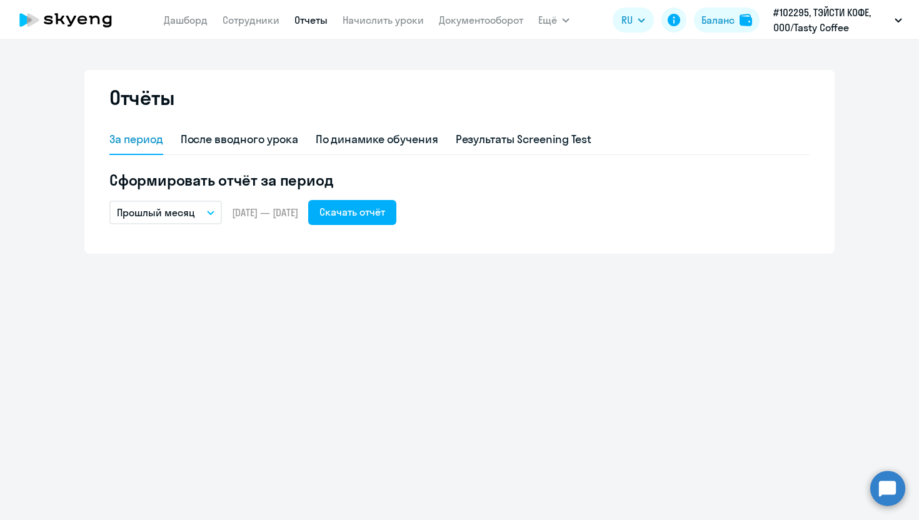
click at [167, 233] on div "За период После вводного урока По динамике обучения Результаты Screening Test С…" at bounding box center [459, 182] width 700 height 114
click at [167, 226] on div "За период После вводного урока По динамике обучения Результаты Screening Test С…" at bounding box center [459, 182] width 700 height 114
click at [167, 216] on p "Прошлый месяц" at bounding box center [156, 212] width 78 height 15
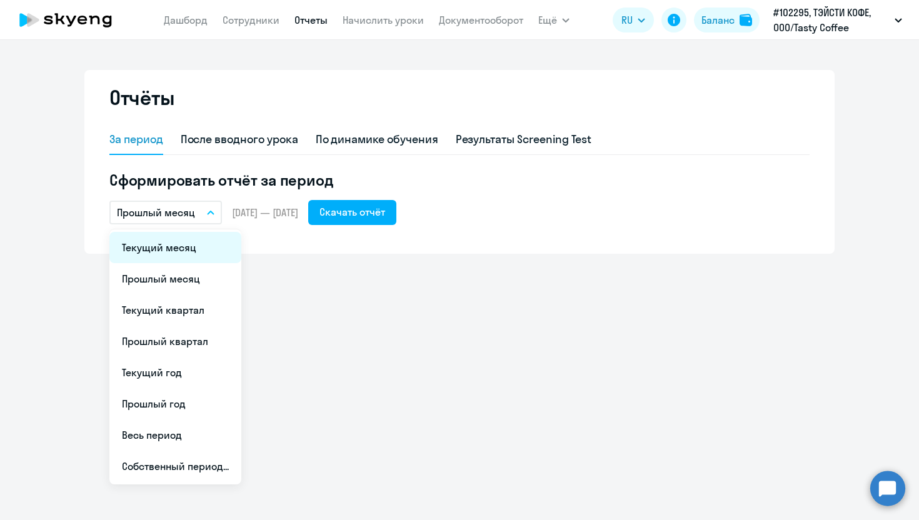
click at [141, 243] on li "Текущий месяц" at bounding box center [175, 247] width 132 height 31
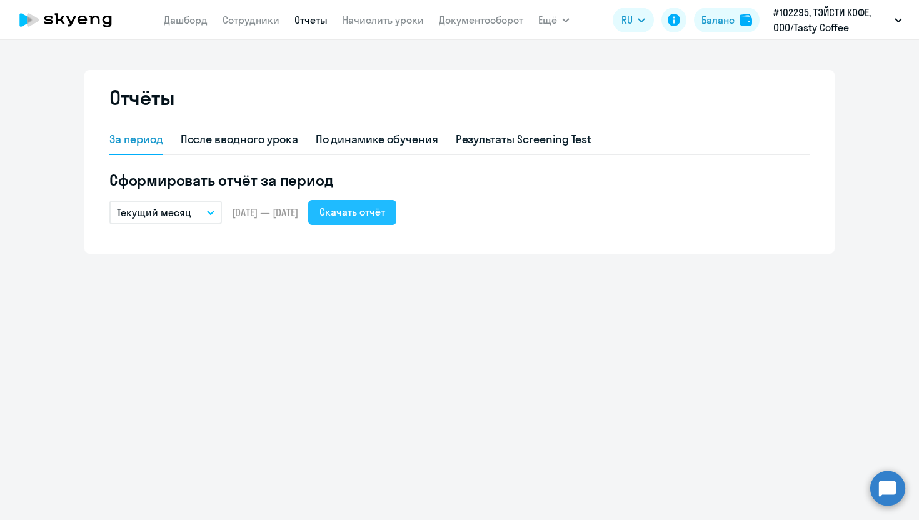
click at [385, 210] on div "Скачать отчёт" at bounding box center [352, 211] width 66 height 15
click at [249, 24] on link "Сотрудники" at bounding box center [250, 20] width 57 height 12
select select "30"
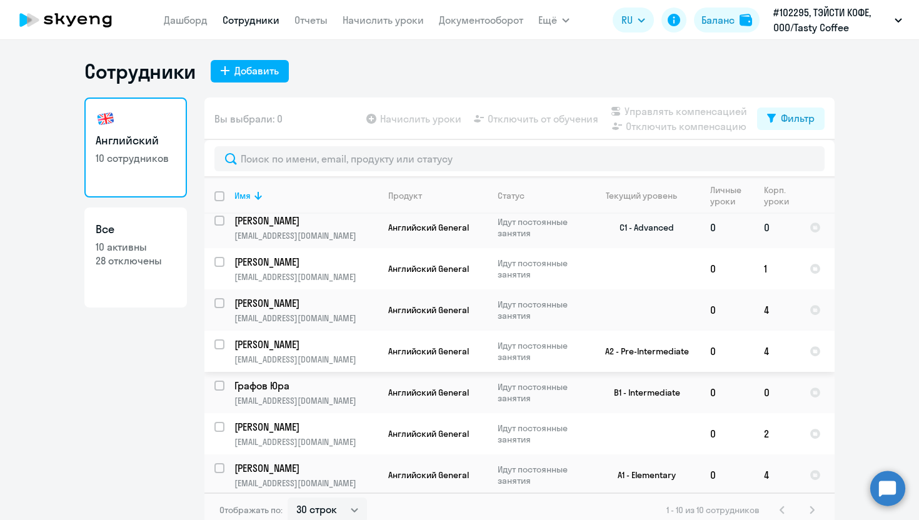
scroll to position [7, 0]
